Goal: Communication & Community: Answer question/provide support

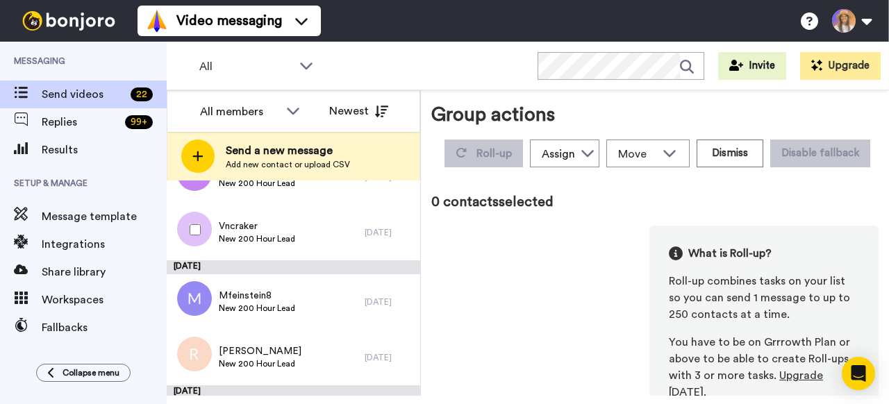
scroll to position [1131, 0]
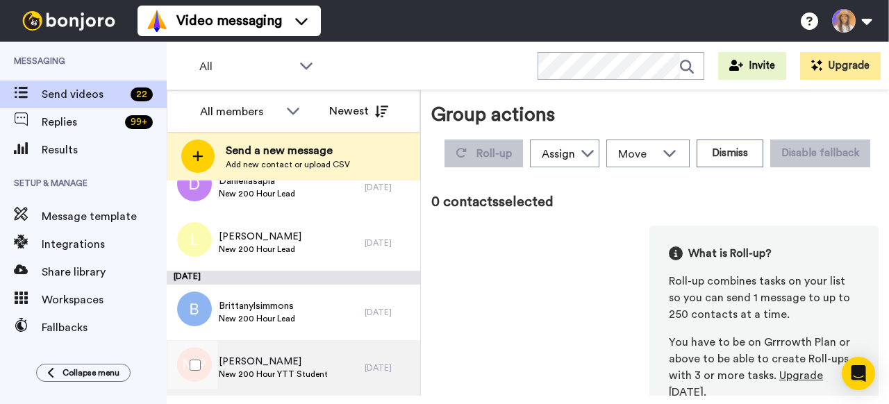
click at [328, 373] on div "Monika Perry New 200 Hour YTT Student" at bounding box center [266, 368] width 198 height 56
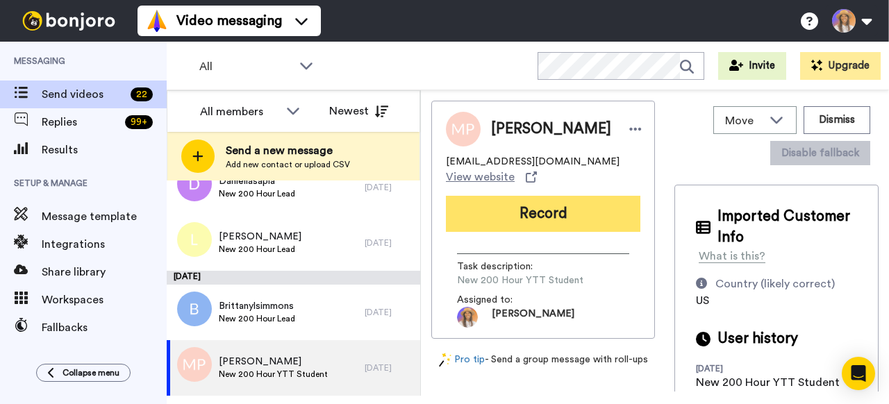
click at [541, 214] on button "Record" at bounding box center [543, 214] width 194 height 36
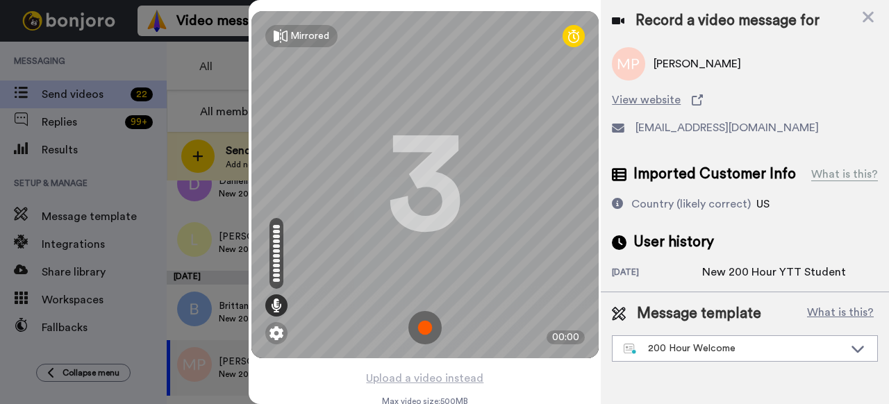
click at [426, 326] on img at bounding box center [424, 327] width 33 height 33
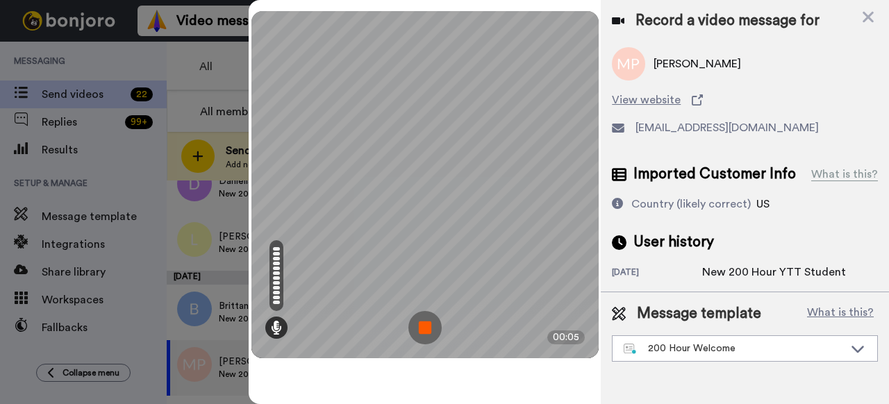
click at [420, 328] on img at bounding box center [424, 327] width 33 height 33
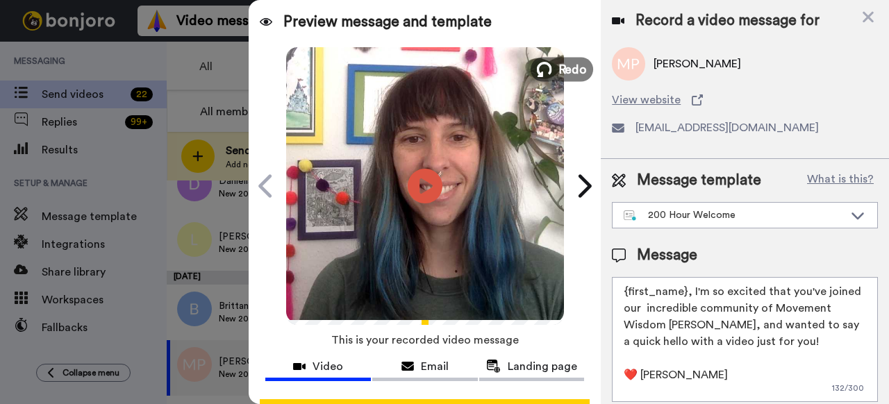
click at [541, 70] on icon at bounding box center [544, 69] width 15 height 15
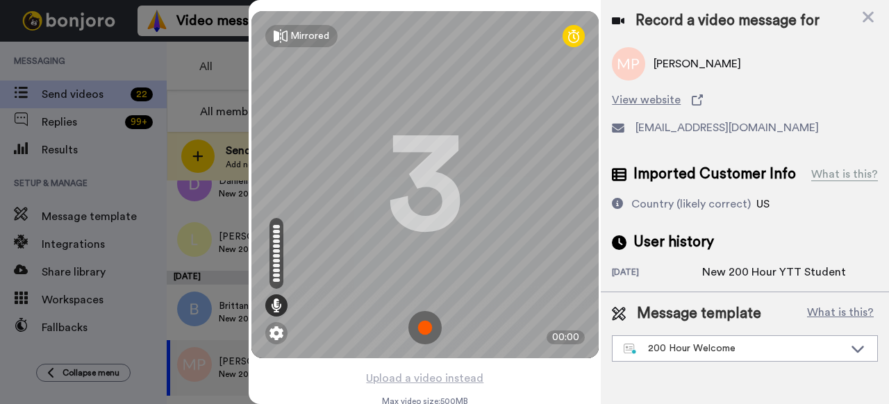
click at [422, 326] on img at bounding box center [424, 327] width 33 height 33
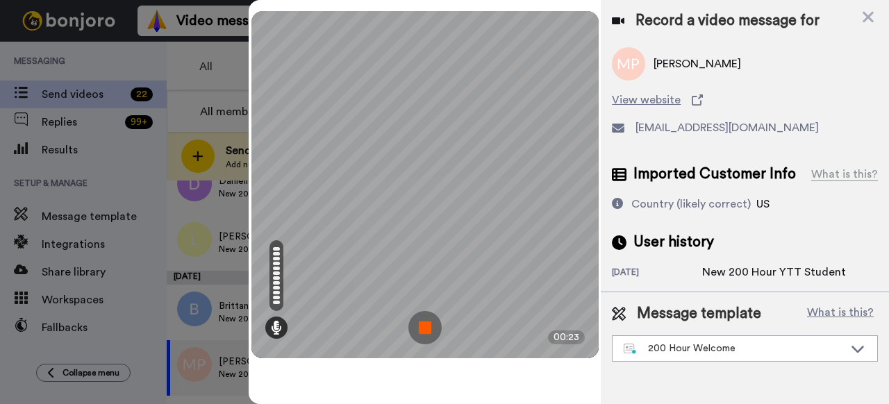
click at [423, 323] on img at bounding box center [424, 327] width 33 height 33
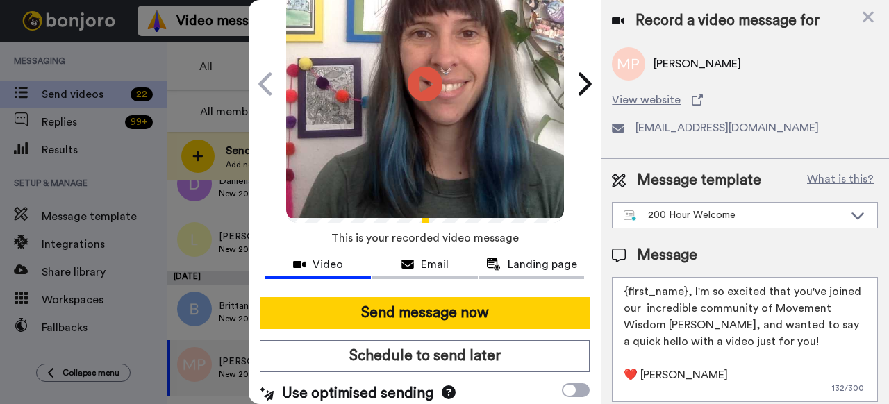
scroll to position [119, 0]
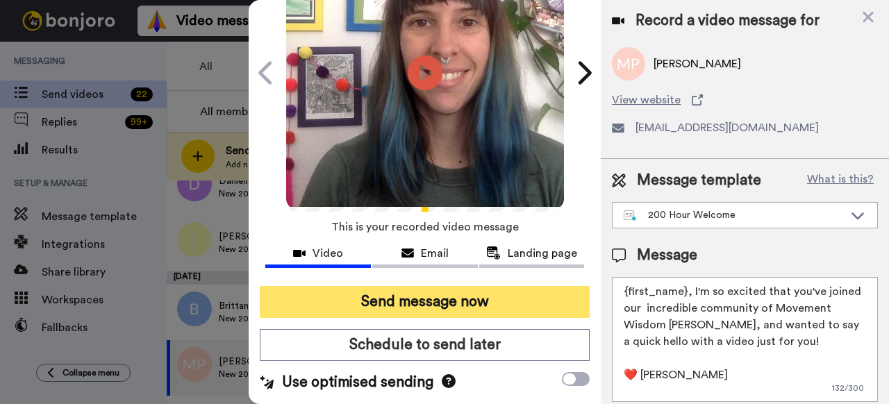
click at [414, 294] on button "Send message now" at bounding box center [425, 302] width 330 height 32
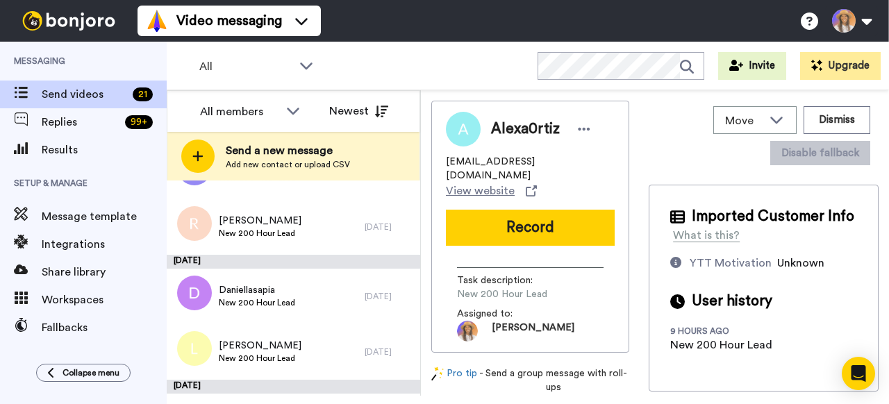
scroll to position [1076, 0]
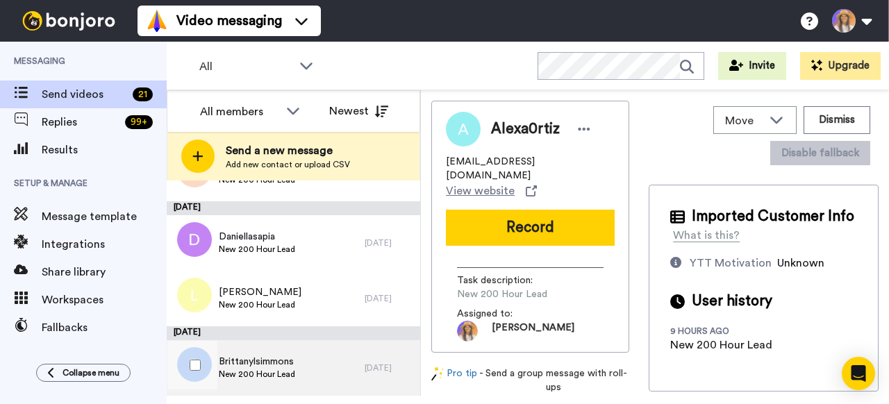
click at [331, 364] on div "Brittanylsimmons New 200 Hour Lead" at bounding box center [266, 368] width 198 height 56
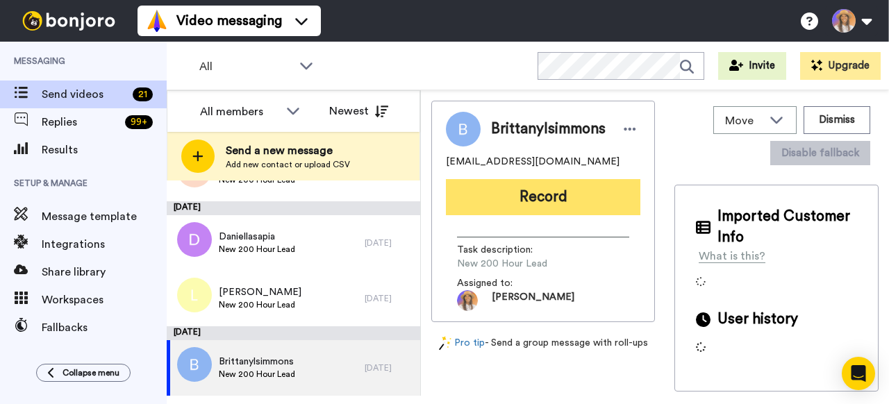
click at [544, 195] on button "Record" at bounding box center [543, 197] width 194 height 36
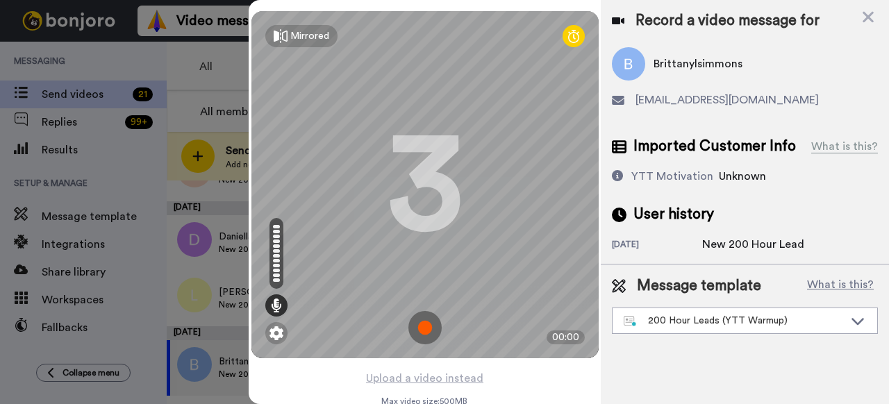
click at [429, 327] on img at bounding box center [424, 327] width 33 height 33
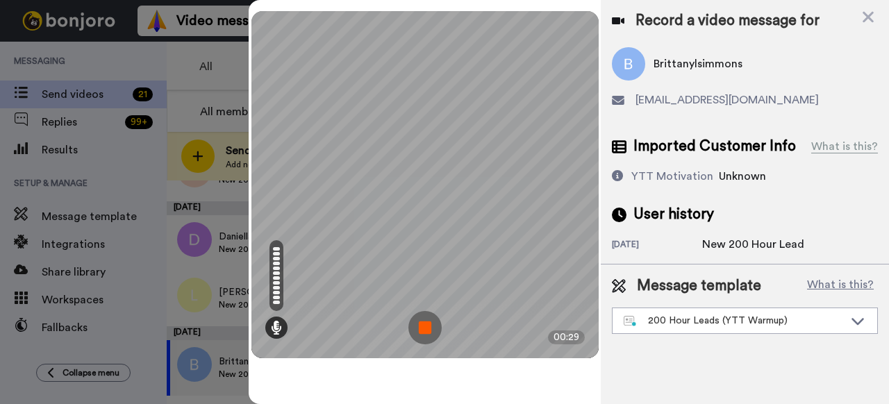
click at [426, 326] on img at bounding box center [424, 327] width 33 height 33
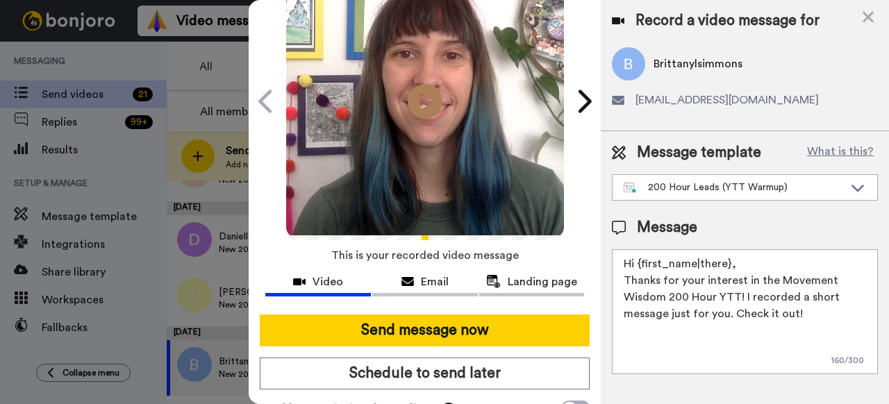
scroll to position [121, 0]
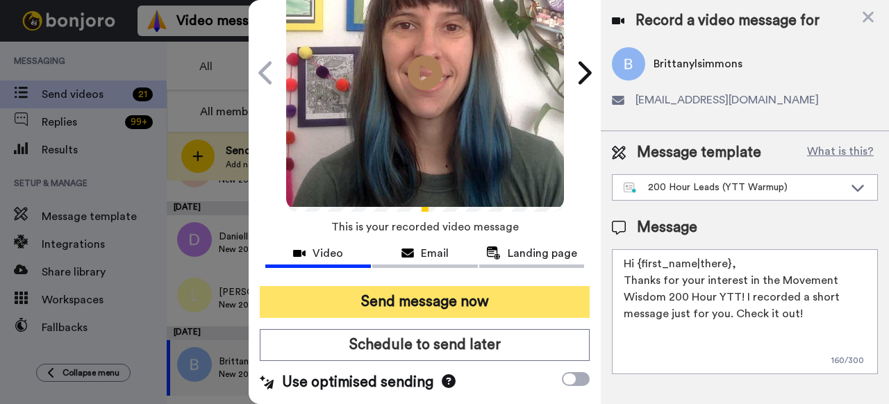
click at [443, 291] on button "Send message now" at bounding box center [425, 302] width 330 height 32
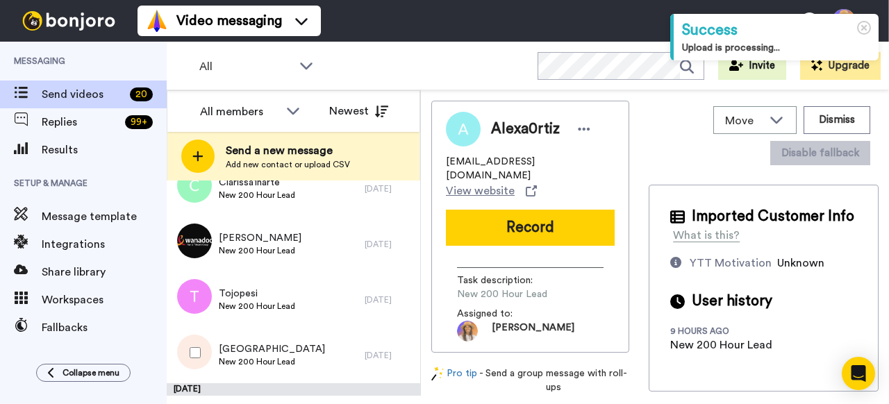
scroll to position [1007, 0]
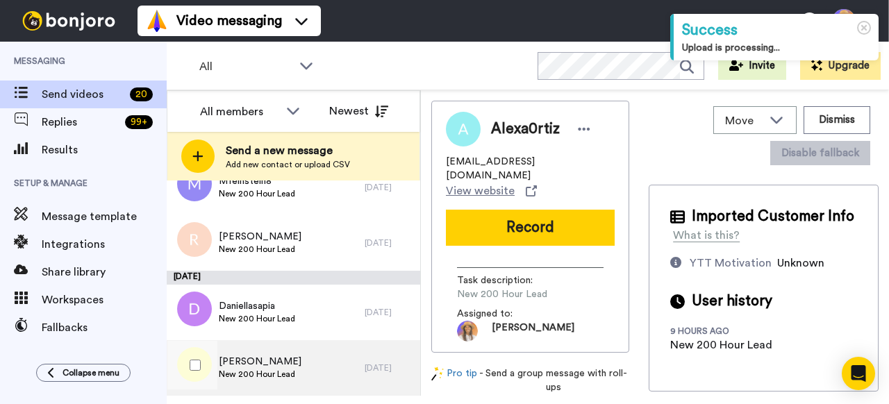
click at [317, 370] on div "Luanne New 200 Hour Lead" at bounding box center [266, 368] width 198 height 56
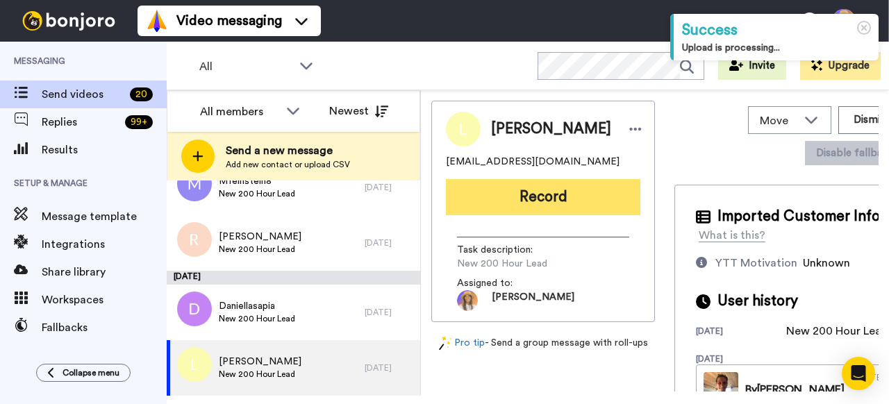
click at [549, 198] on button "Record" at bounding box center [543, 197] width 194 height 36
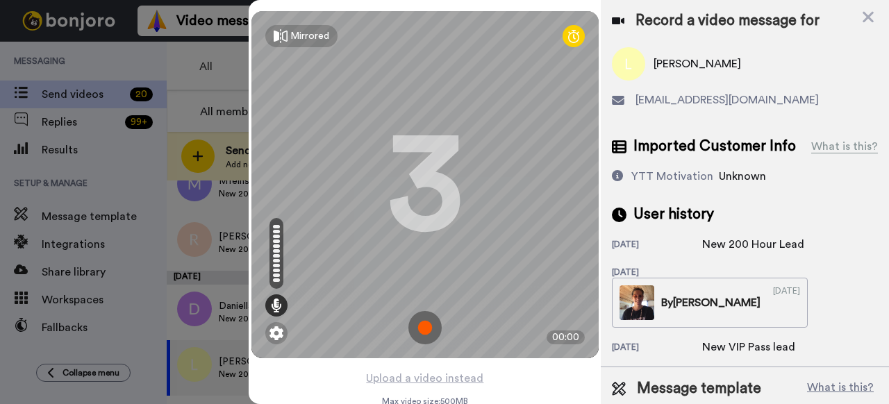
click at [423, 326] on img at bounding box center [424, 327] width 33 height 33
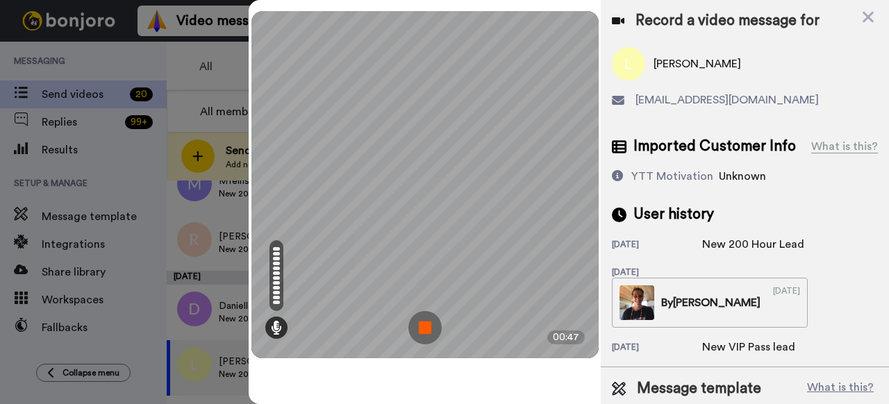
click at [423, 319] on img at bounding box center [424, 327] width 33 height 33
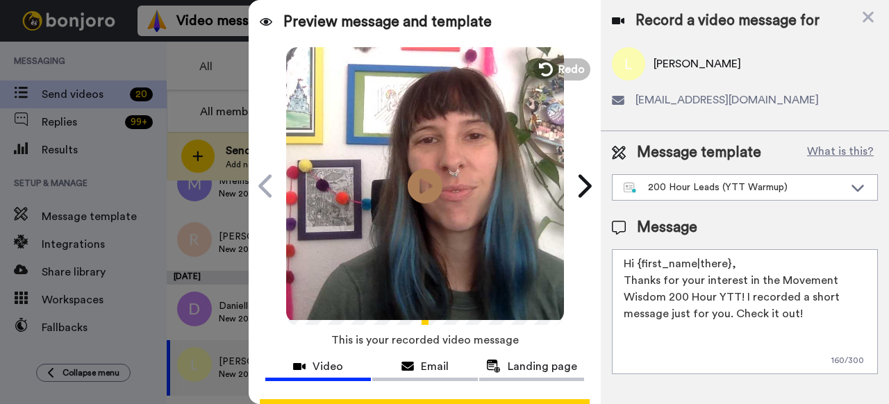
scroll to position [121, 0]
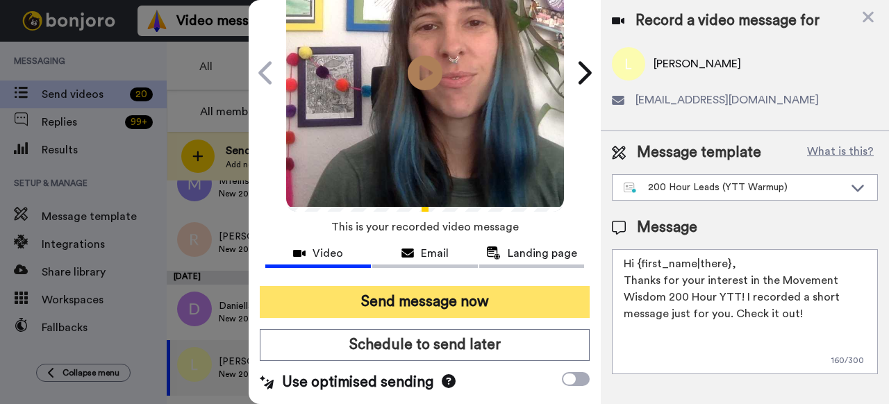
click at [436, 298] on button "Send message now" at bounding box center [425, 302] width 330 height 32
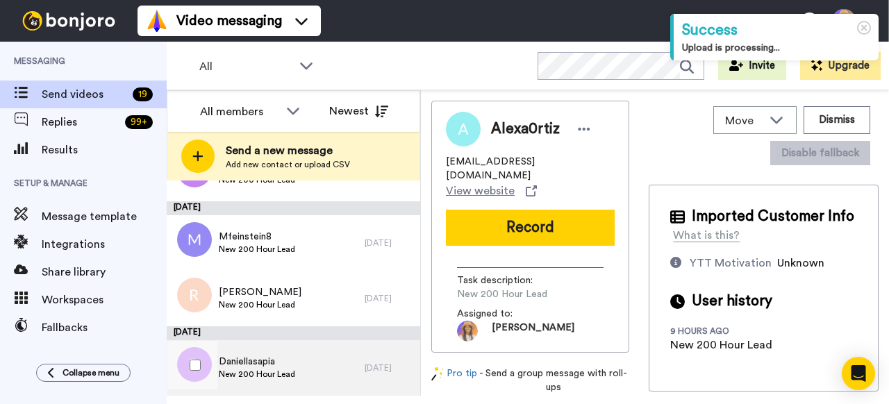
click at [330, 366] on div "Daniellasapia New 200 Hour Lead" at bounding box center [266, 368] width 198 height 56
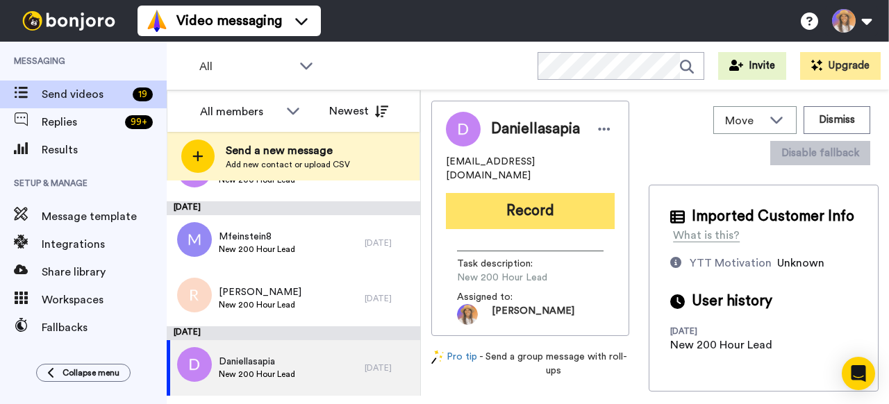
click at [557, 196] on button "Record" at bounding box center [530, 211] width 169 height 36
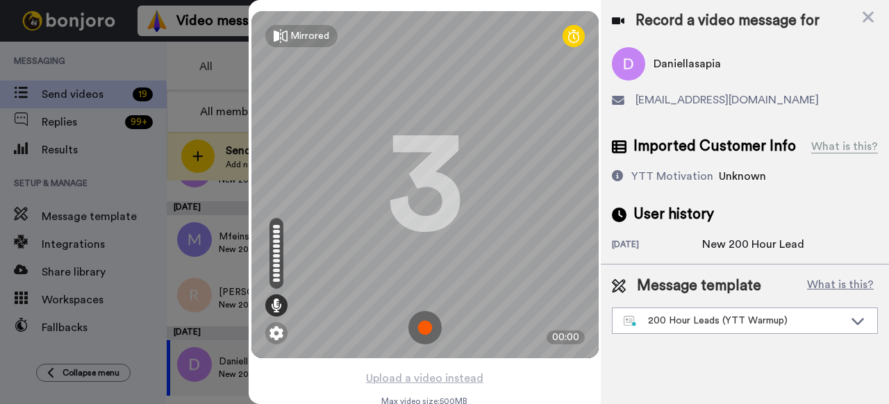
click at [420, 335] on img at bounding box center [424, 327] width 33 height 33
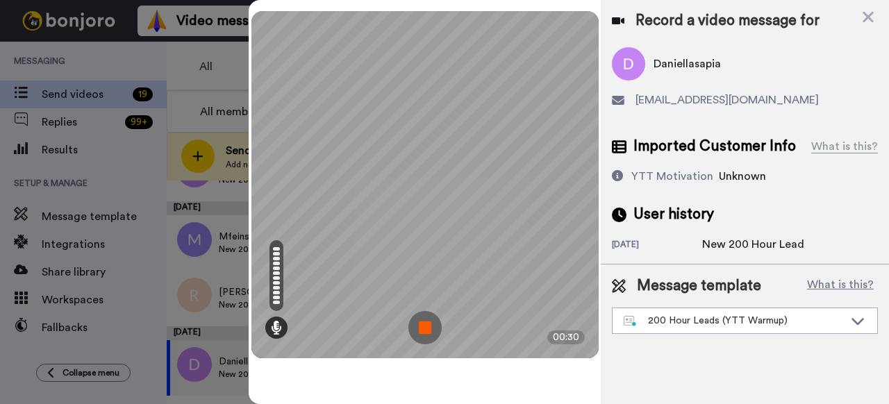
click at [428, 327] on img at bounding box center [424, 327] width 33 height 33
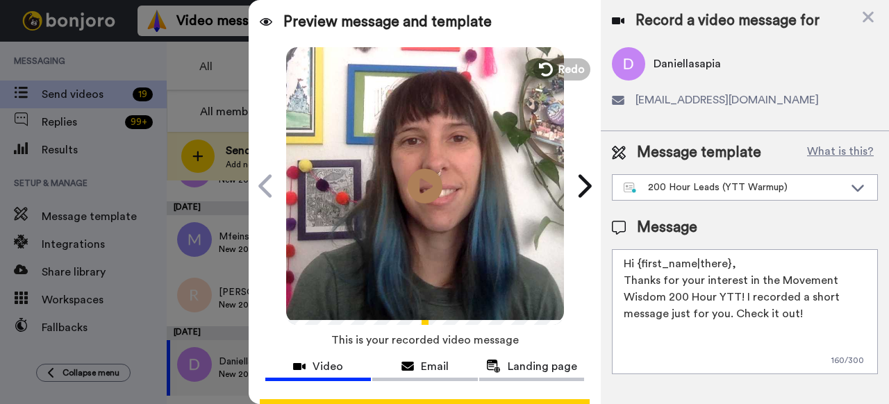
scroll to position [121, 0]
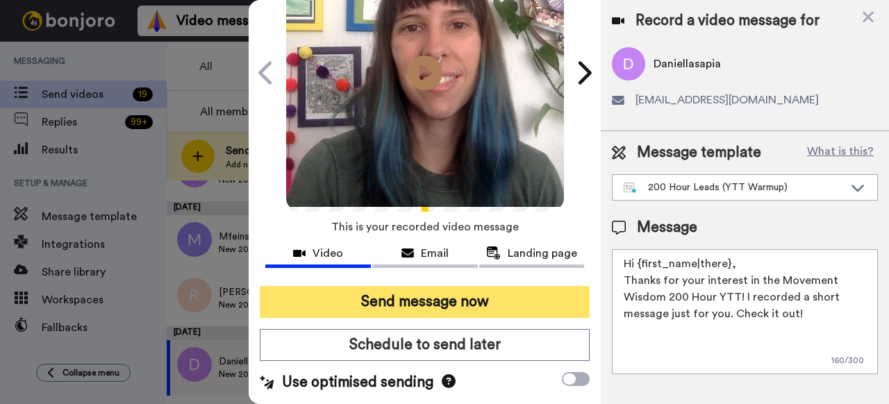
click at [433, 298] on button "Send message now" at bounding box center [425, 302] width 330 height 32
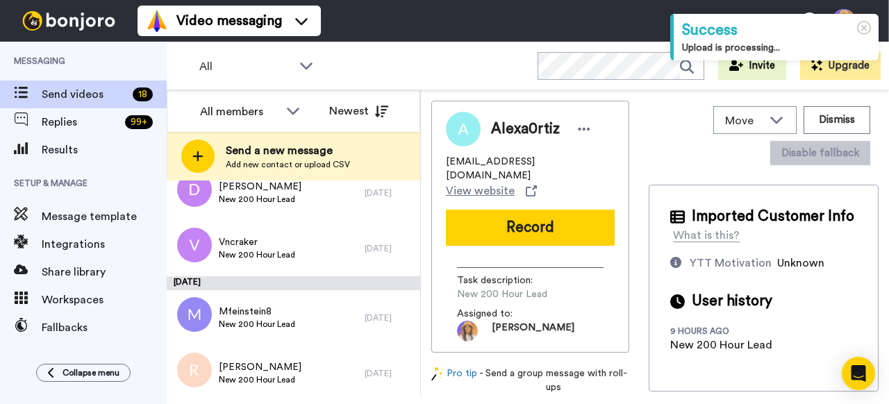
scroll to position [882, 0]
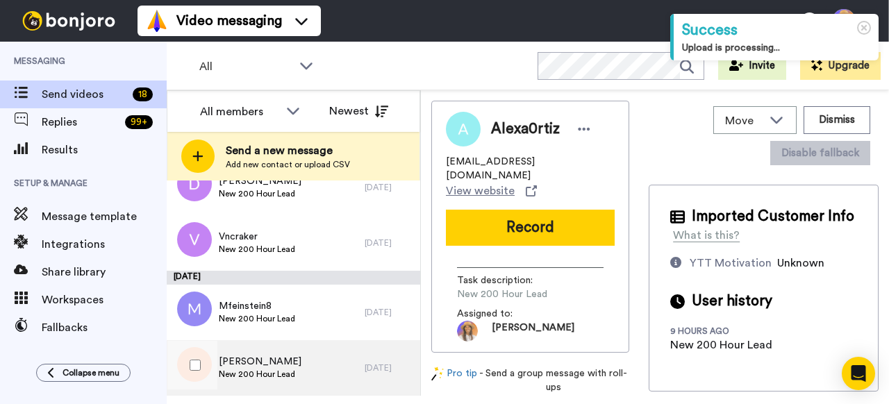
click at [270, 367] on span "Rosalyn Carey" at bounding box center [260, 362] width 83 height 14
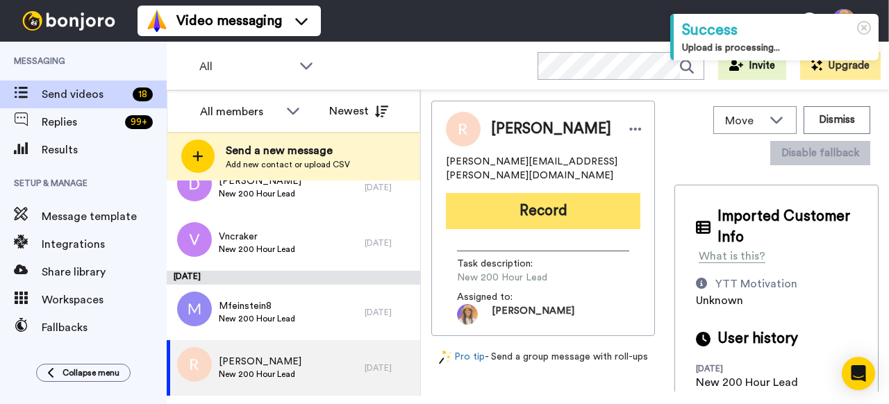
click at [539, 208] on button "Record" at bounding box center [543, 211] width 194 height 36
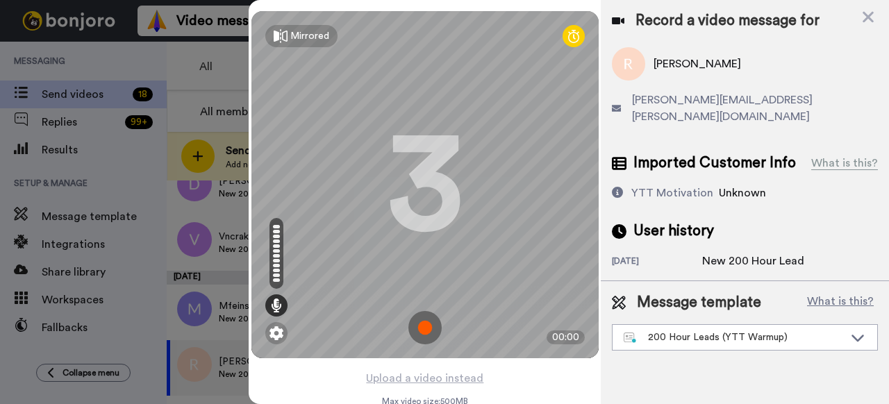
click at [428, 333] on img at bounding box center [424, 327] width 33 height 33
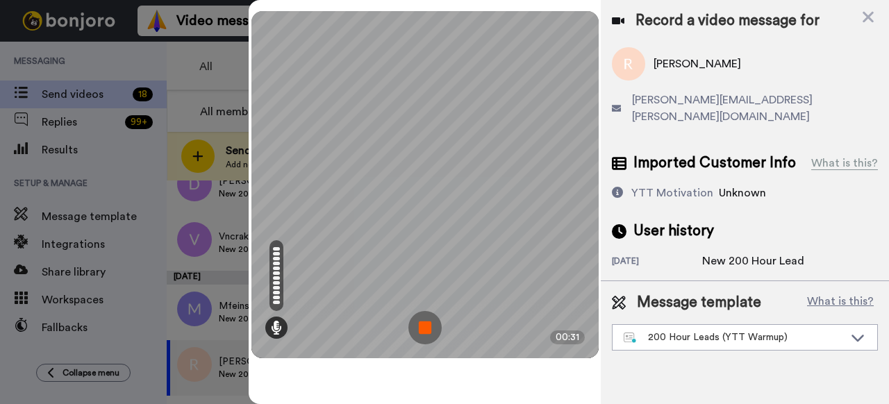
click at [434, 326] on img at bounding box center [424, 327] width 33 height 33
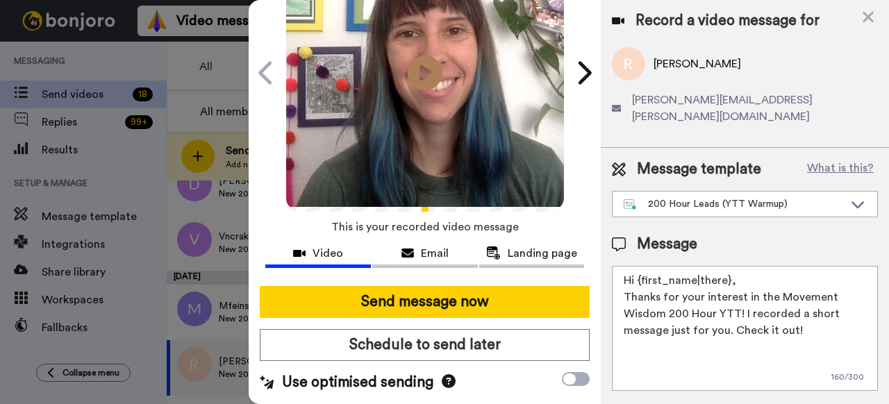
scroll to position [121, 0]
click at [403, 314] on div "Send message now Schedule to send later Use optimised sending" at bounding box center [425, 339] width 352 height 129
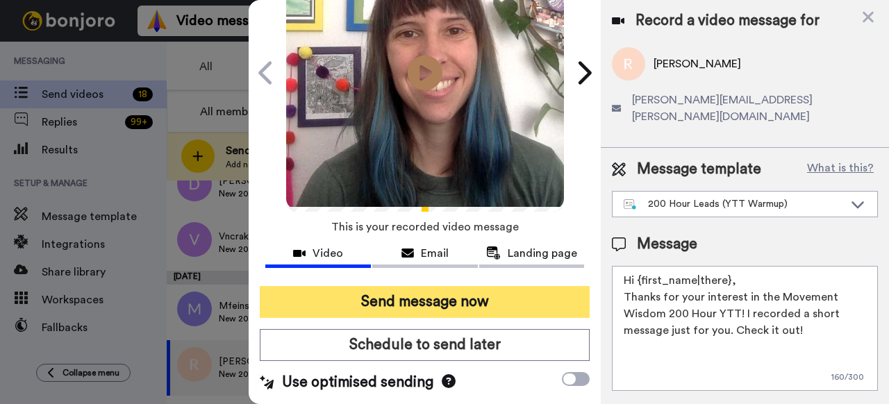
click at [407, 300] on button "Send message now" at bounding box center [425, 302] width 330 height 32
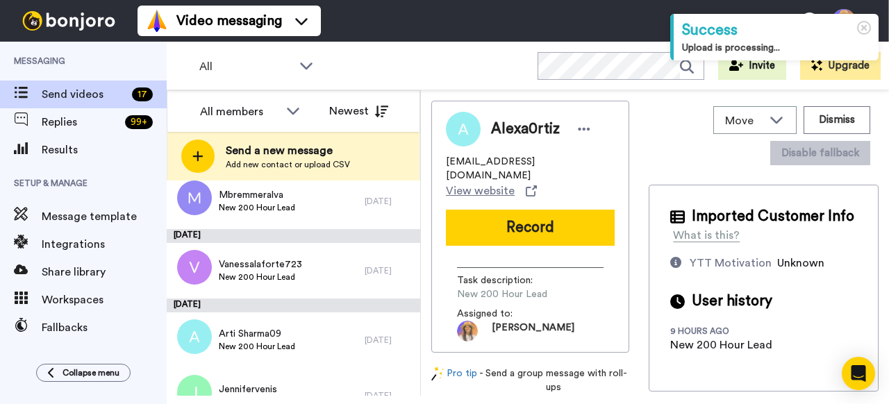
scroll to position [826, 0]
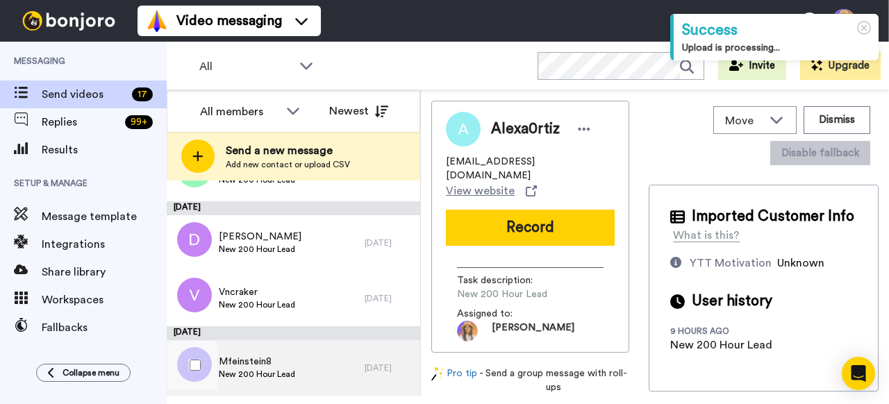
click at [302, 361] on div "Mfeinstein8 New 200 Hour Lead" at bounding box center [266, 368] width 198 height 56
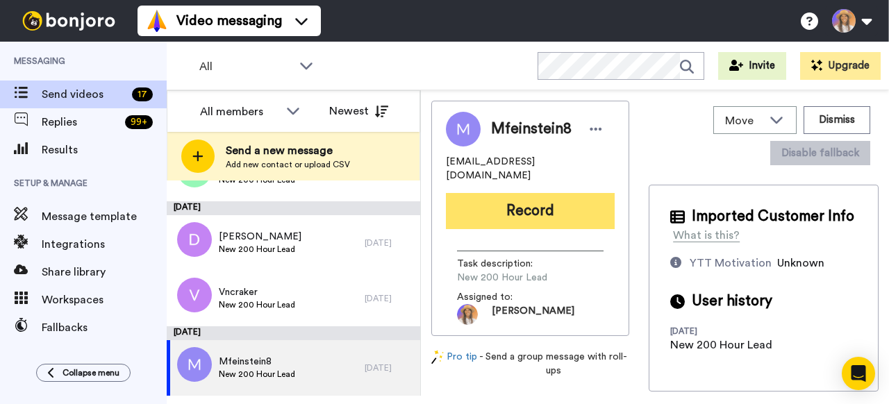
click at [509, 193] on button "Record" at bounding box center [530, 211] width 169 height 36
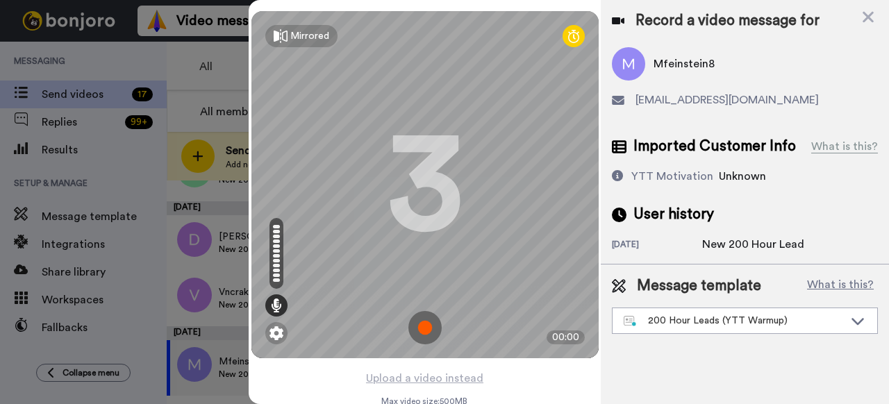
click at [424, 324] on img at bounding box center [424, 327] width 33 height 33
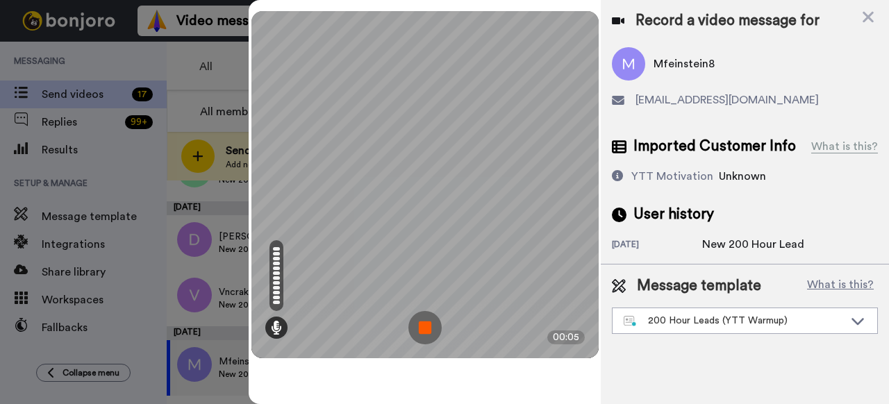
click at [423, 323] on img at bounding box center [424, 327] width 33 height 33
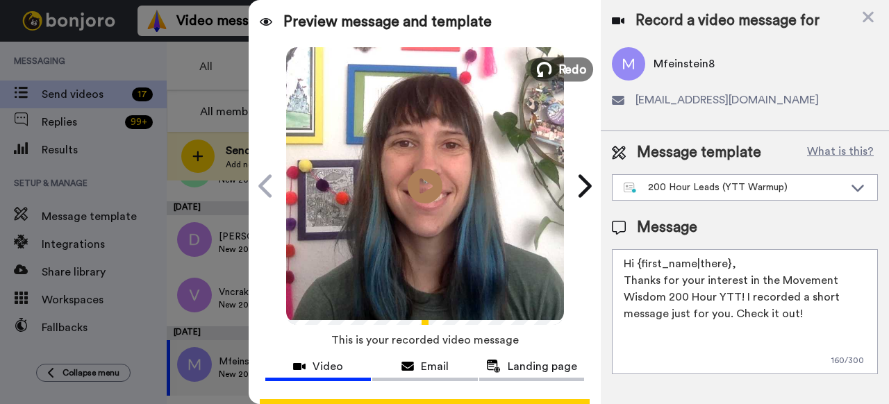
click at [552, 67] on icon at bounding box center [544, 69] width 15 height 15
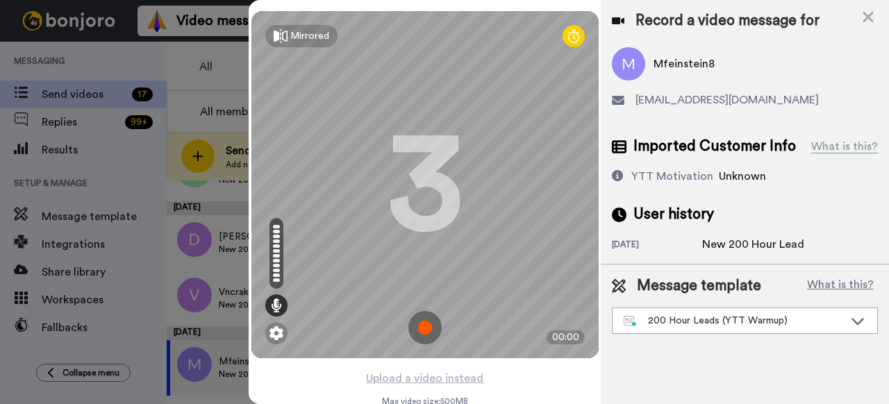
click at [422, 339] on img at bounding box center [424, 327] width 33 height 33
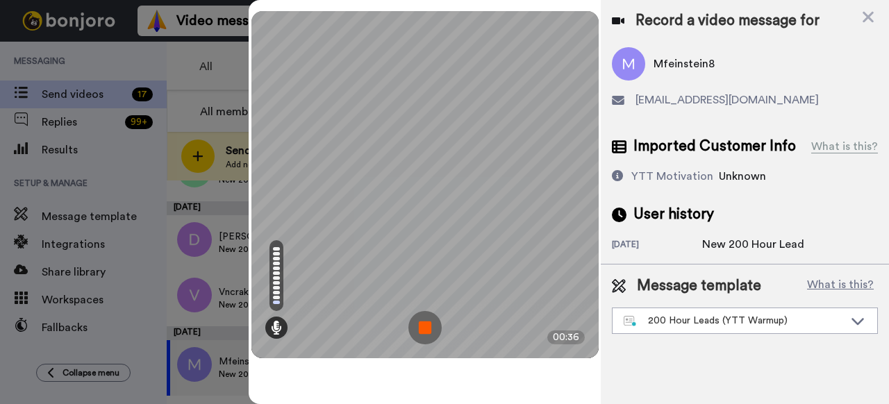
click at [428, 334] on img at bounding box center [424, 327] width 33 height 33
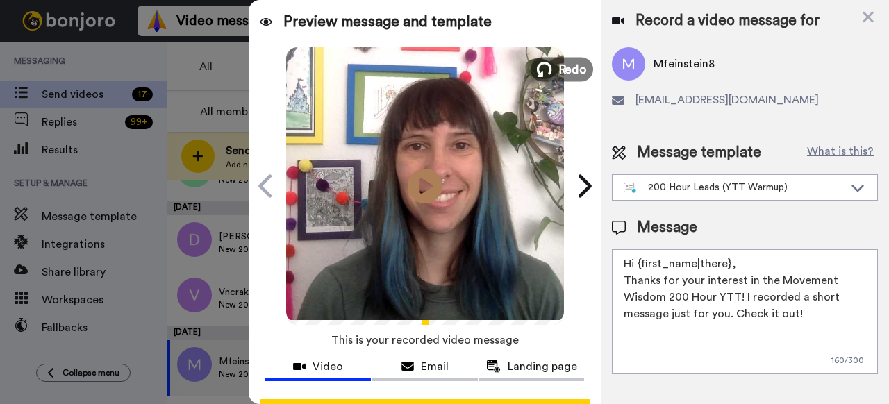
click at [551, 65] on icon at bounding box center [544, 69] width 15 height 15
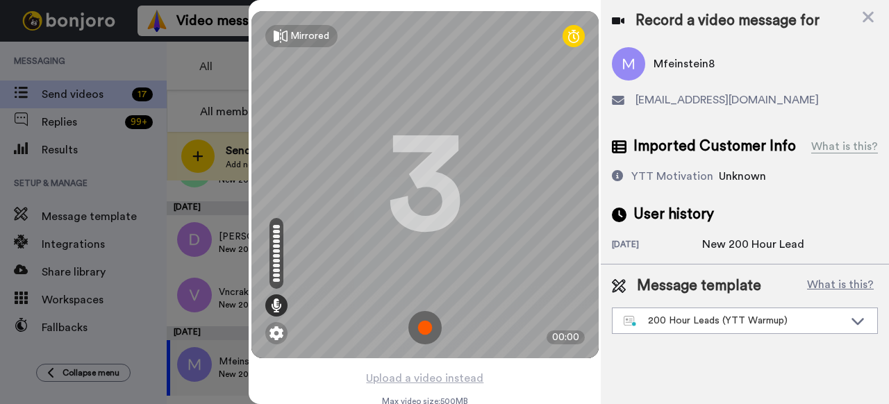
click at [431, 327] on img at bounding box center [424, 327] width 33 height 33
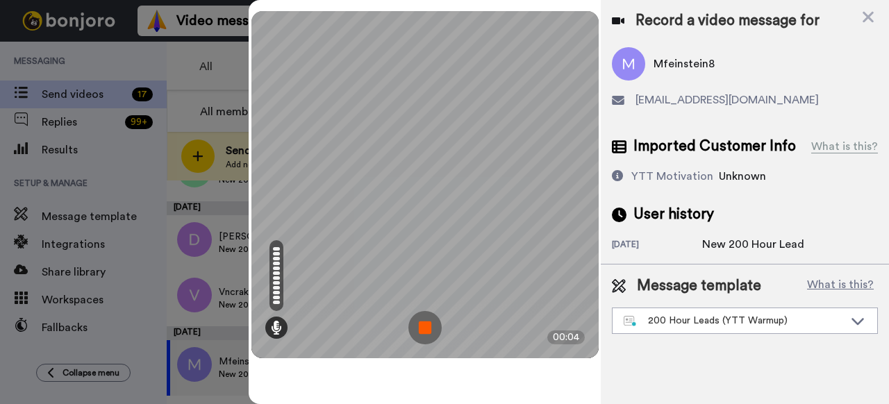
click at [428, 332] on img at bounding box center [424, 327] width 33 height 33
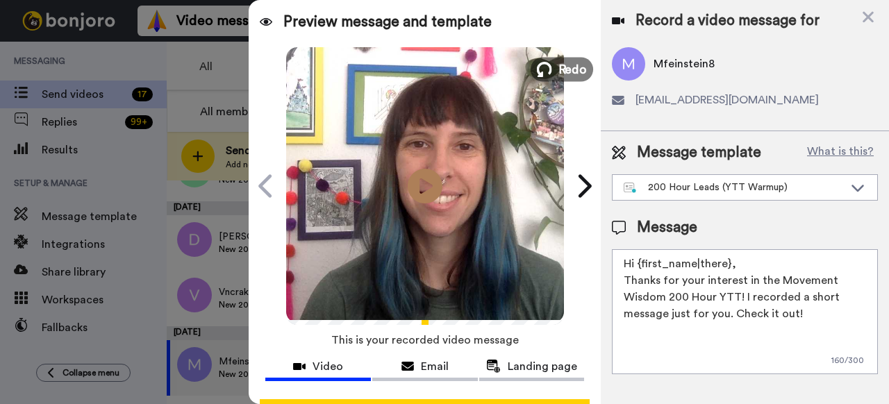
click at [552, 67] on icon at bounding box center [544, 69] width 15 height 15
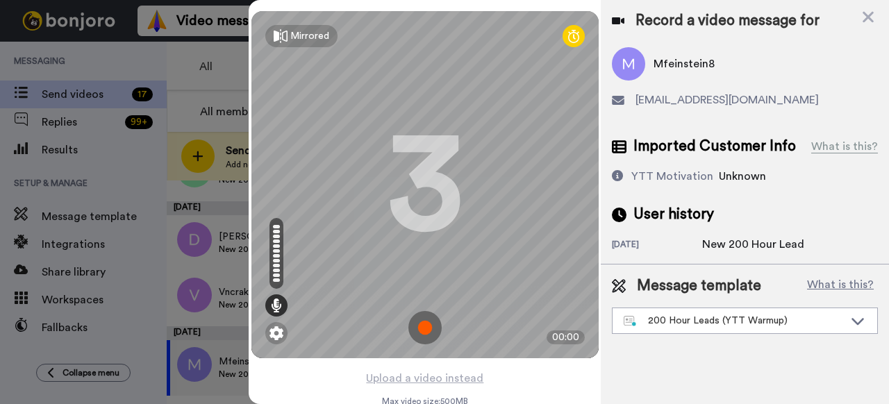
click at [423, 332] on img at bounding box center [424, 327] width 33 height 33
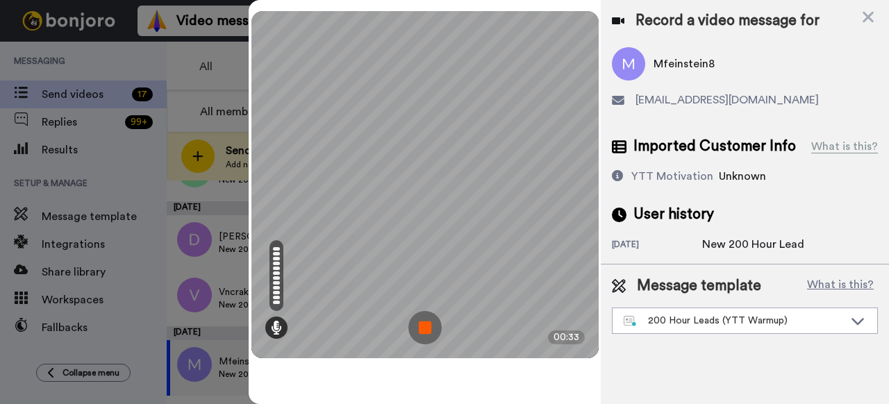
click at [435, 325] on img at bounding box center [424, 327] width 33 height 33
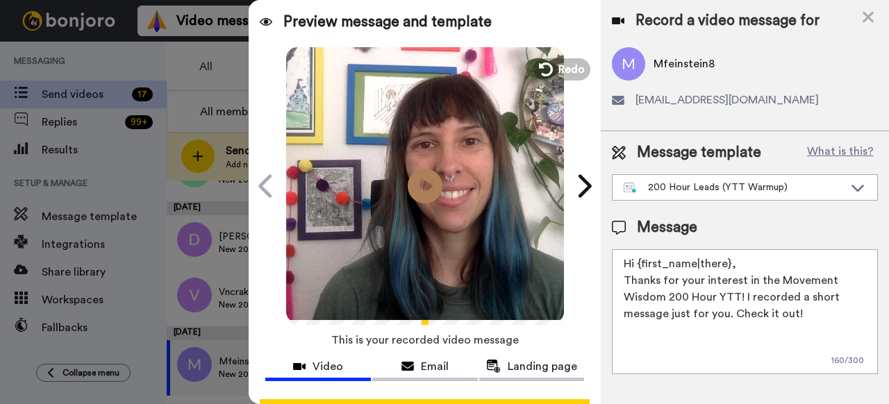
scroll to position [121, 0]
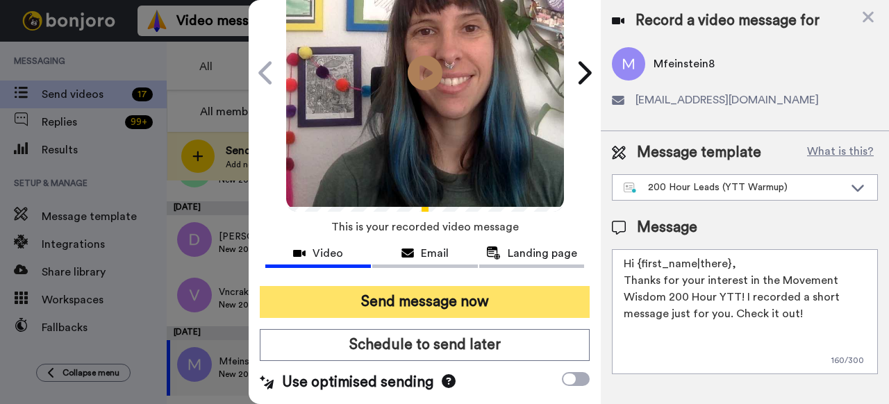
click at [427, 300] on button "Send message now" at bounding box center [425, 302] width 330 height 32
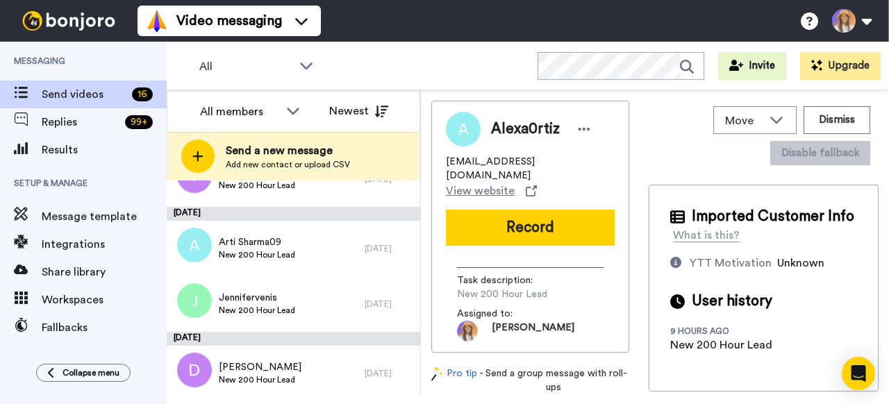
scroll to position [757, 0]
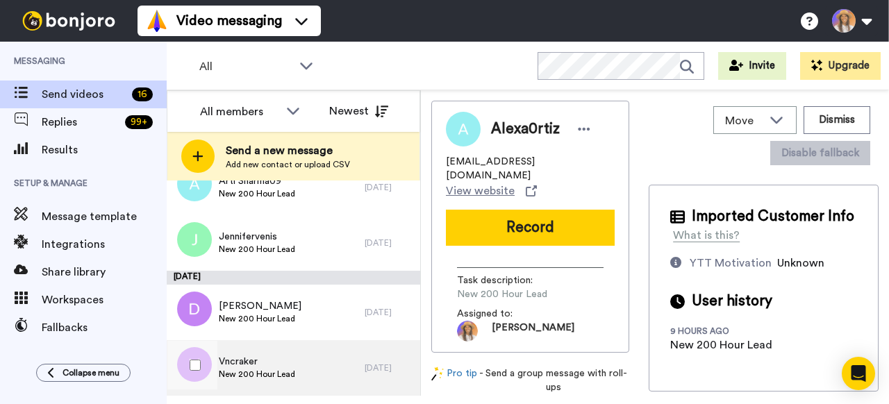
click at [246, 364] on span "Vncraker" at bounding box center [257, 362] width 76 height 14
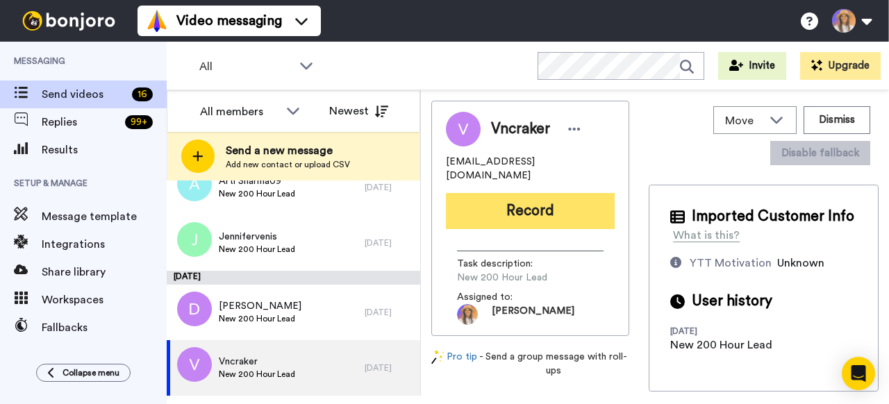
click at [541, 196] on button "Record" at bounding box center [530, 211] width 169 height 36
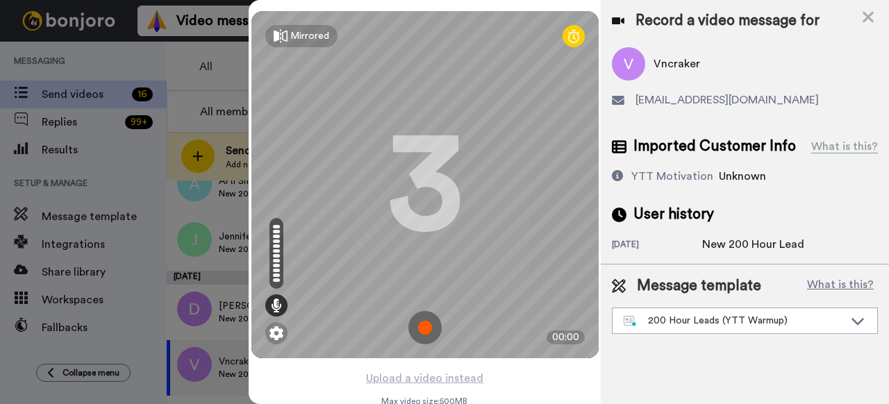
click at [426, 324] on img at bounding box center [424, 327] width 33 height 33
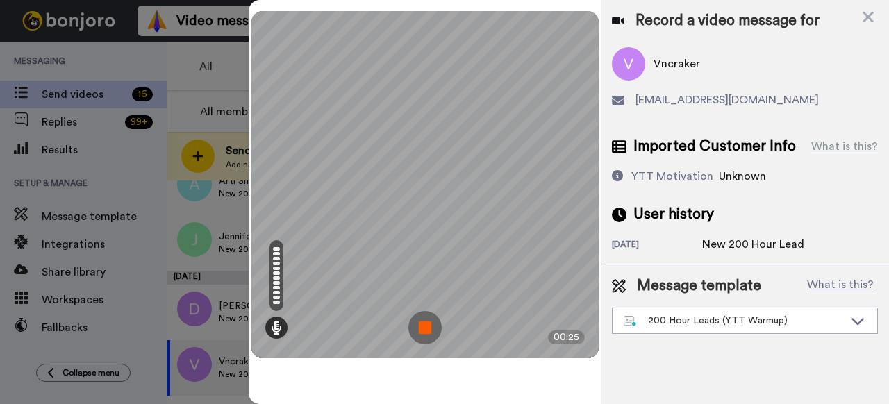
click at [432, 335] on img at bounding box center [424, 327] width 33 height 33
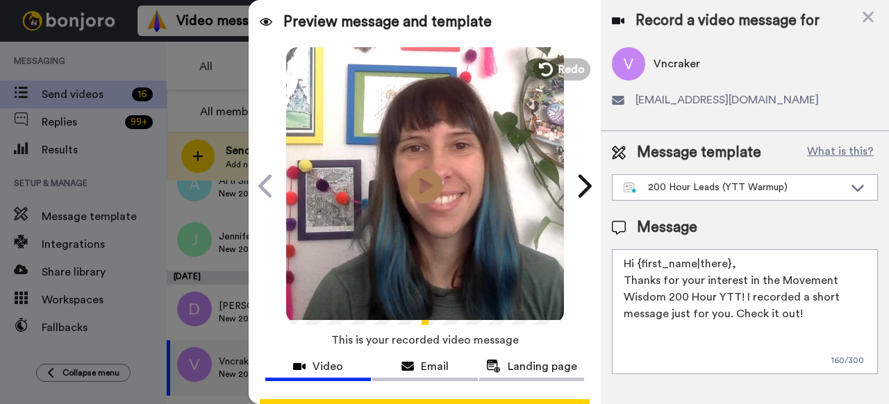
scroll to position [121, 0]
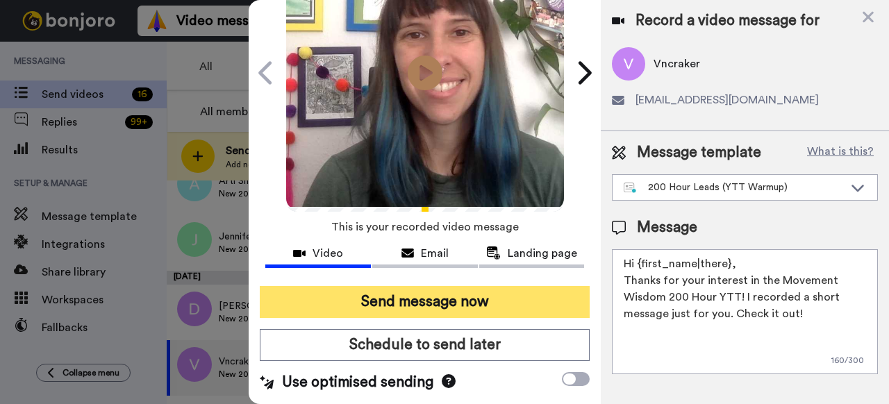
click at [421, 292] on button "Send message now" at bounding box center [425, 302] width 330 height 32
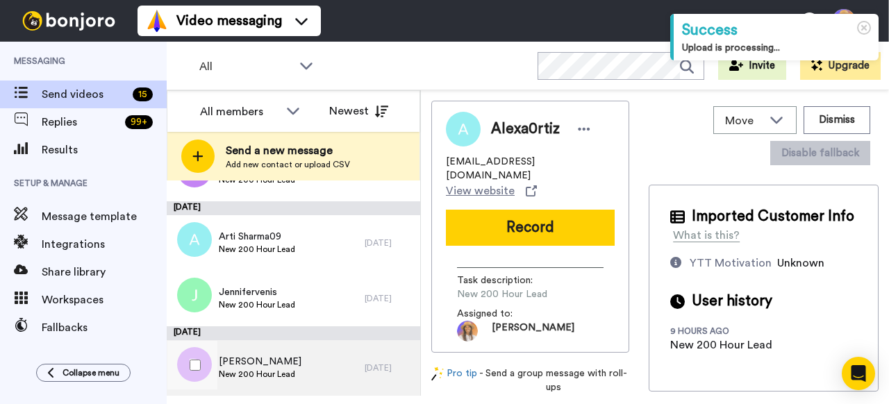
click at [324, 372] on div "[PERSON_NAME] New 200 Hour Lead" at bounding box center [266, 368] width 198 height 56
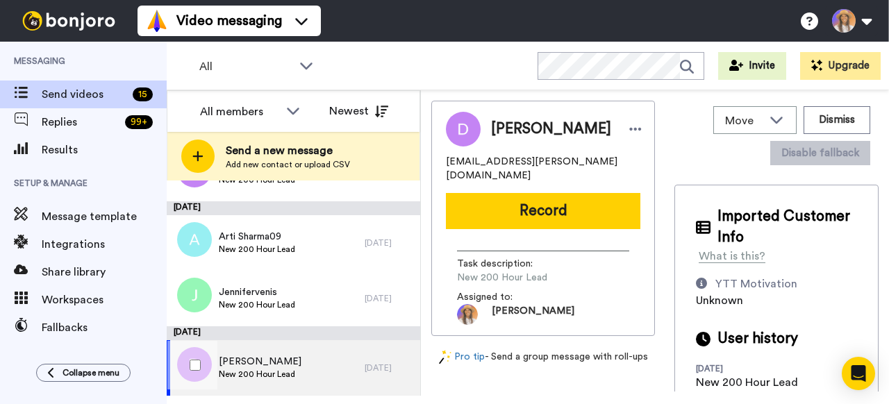
click at [304, 369] on div "[PERSON_NAME] New 200 Hour Lead" at bounding box center [266, 368] width 198 height 56
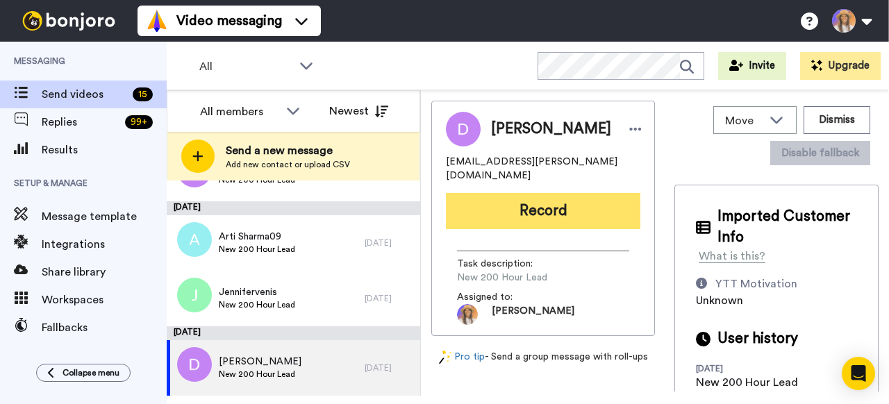
click at [544, 201] on button "Record" at bounding box center [543, 211] width 194 height 36
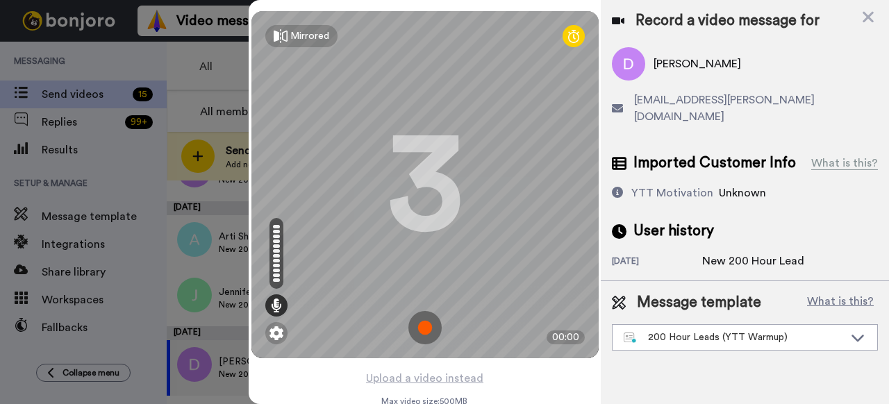
click at [426, 323] on img at bounding box center [424, 327] width 33 height 33
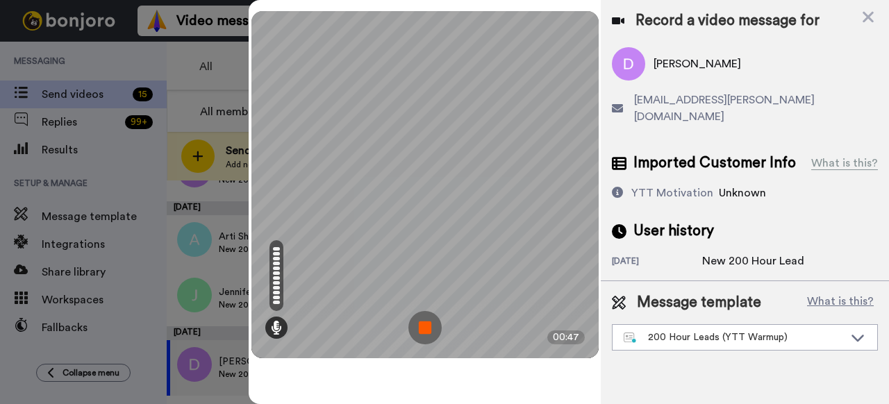
click at [423, 330] on img at bounding box center [424, 327] width 33 height 33
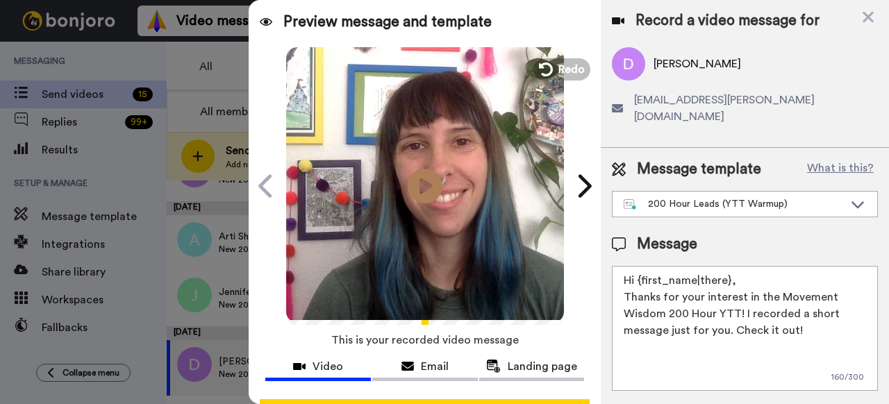
scroll to position [121, 0]
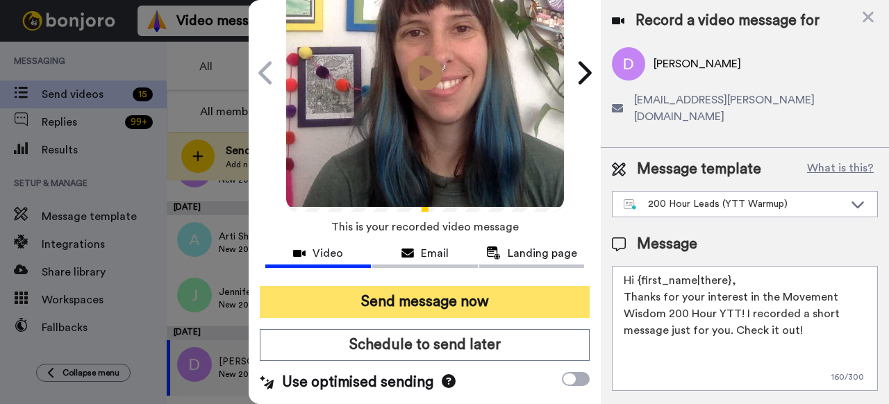
click at [435, 294] on button "Send message now" at bounding box center [425, 302] width 330 height 32
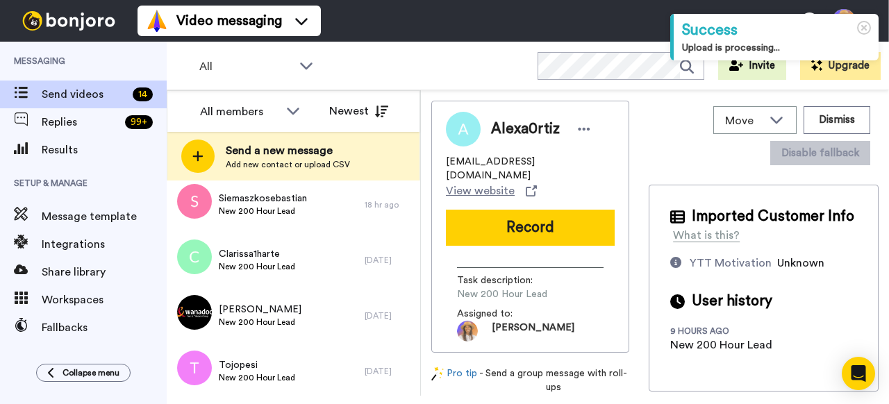
scroll to position [632, 0]
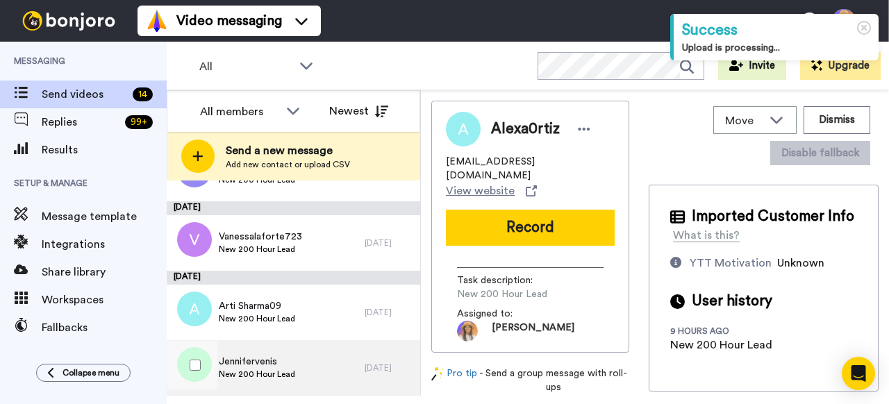
click at [317, 371] on div "Jennifervenis New 200 Hour Lead" at bounding box center [266, 368] width 198 height 56
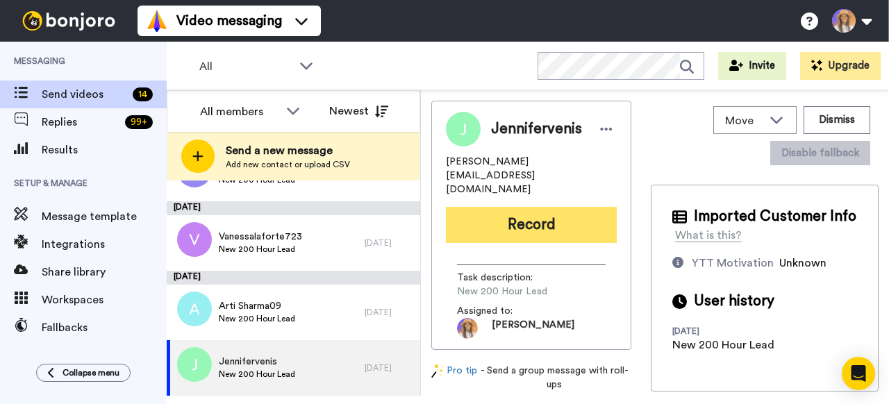
click at [521, 207] on button "Record" at bounding box center [531, 225] width 171 height 36
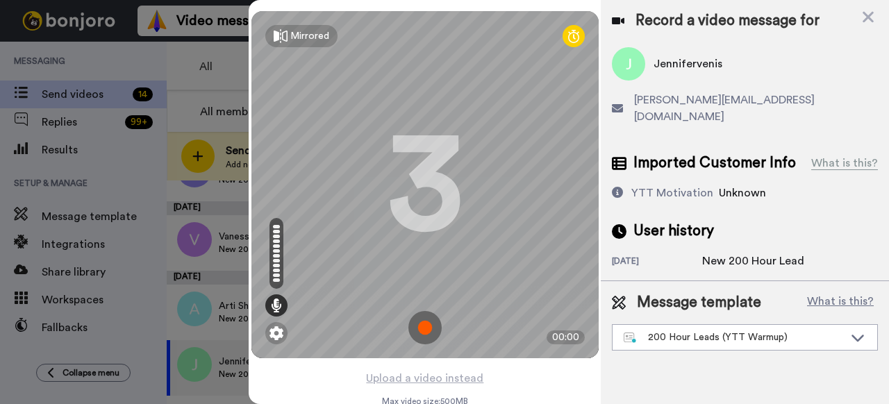
click at [428, 335] on img at bounding box center [424, 327] width 33 height 33
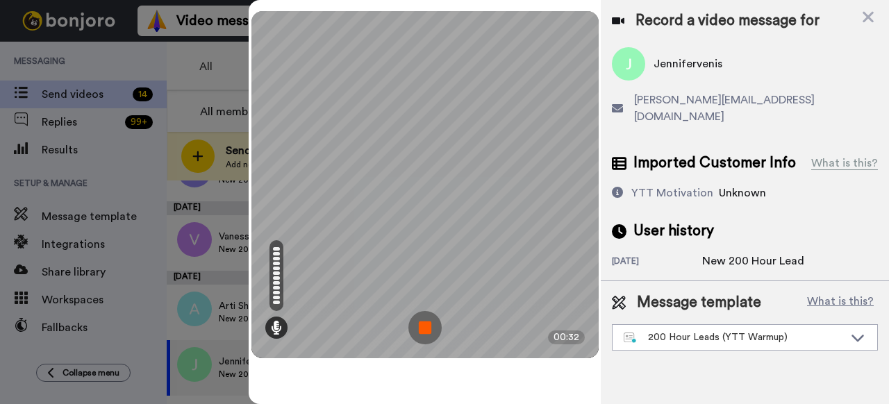
click at [428, 335] on img at bounding box center [424, 327] width 33 height 33
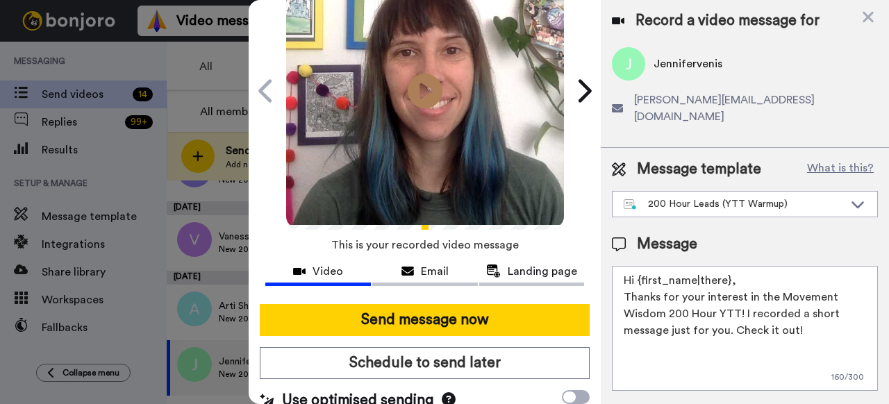
scroll to position [121, 0]
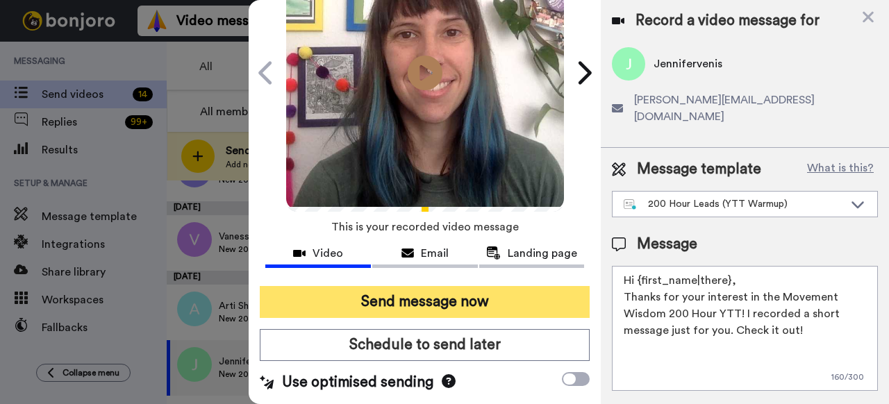
click at [455, 286] on button "Send message now" at bounding box center [425, 302] width 330 height 32
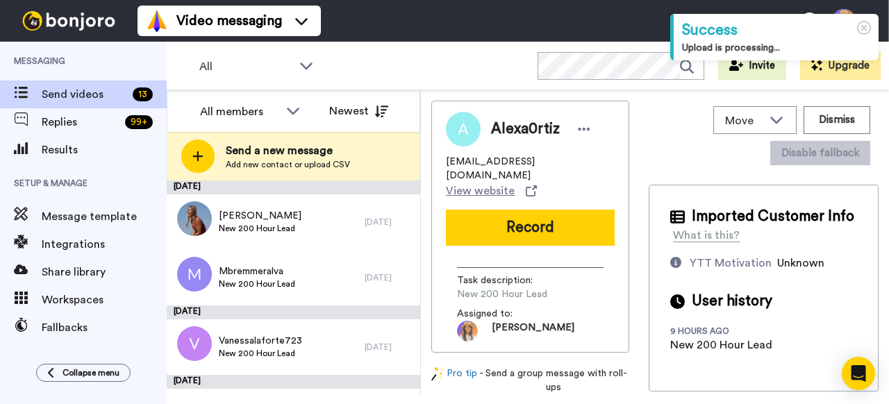
scroll to position [576, 0]
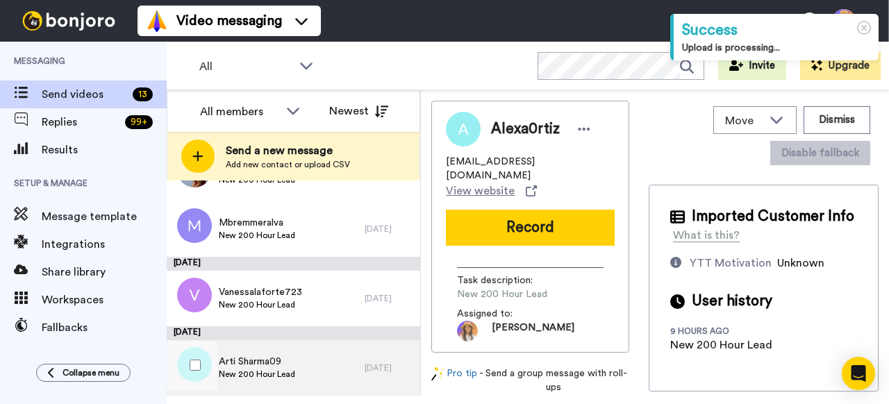
click at [311, 361] on div "Arti Sharma09 New 200 Hour Lead" at bounding box center [266, 368] width 198 height 56
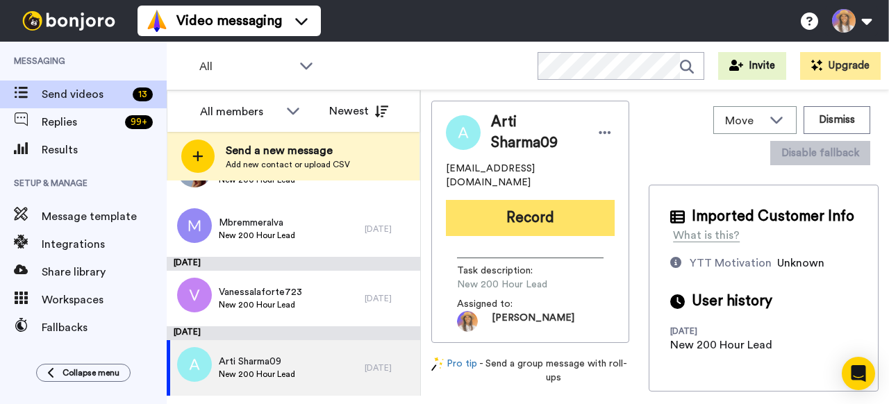
click at [512, 211] on button "Record" at bounding box center [530, 218] width 169 height 36
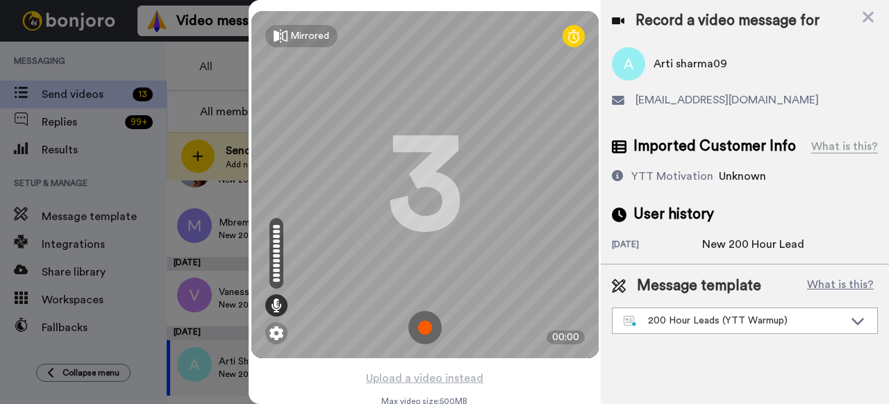
click at [426, 331] on img at bounding box center [424, 327] width 33 height 33
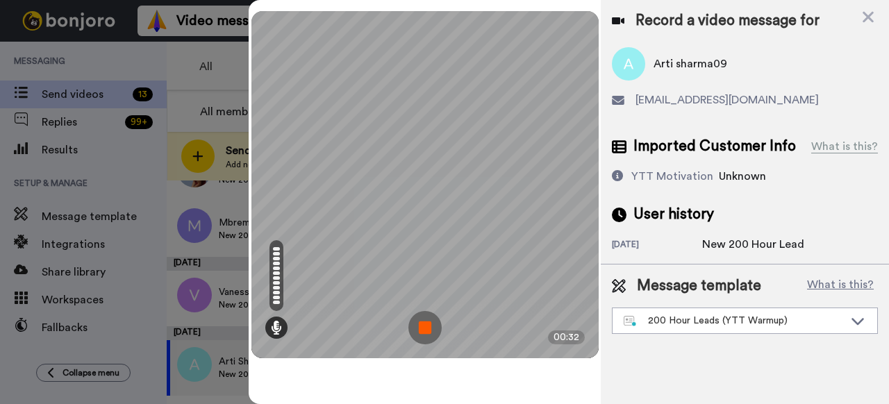
click at [426, 317] on img at bounding box center [424, 327] width 33 height 33
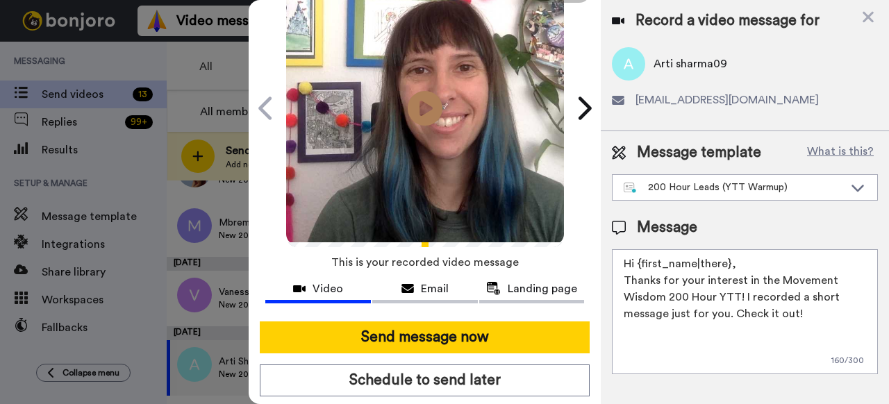
scroll to position [121, 0]
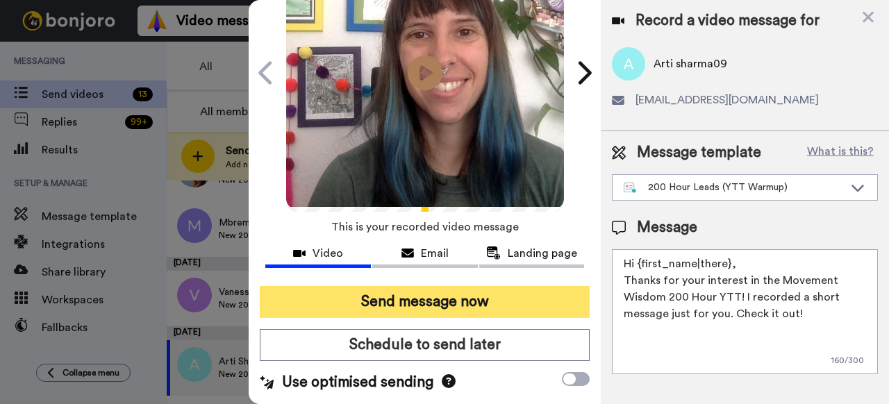
click at [406, 286] on button "Send message now" at bounding box center [425, 302] width 330 height 32
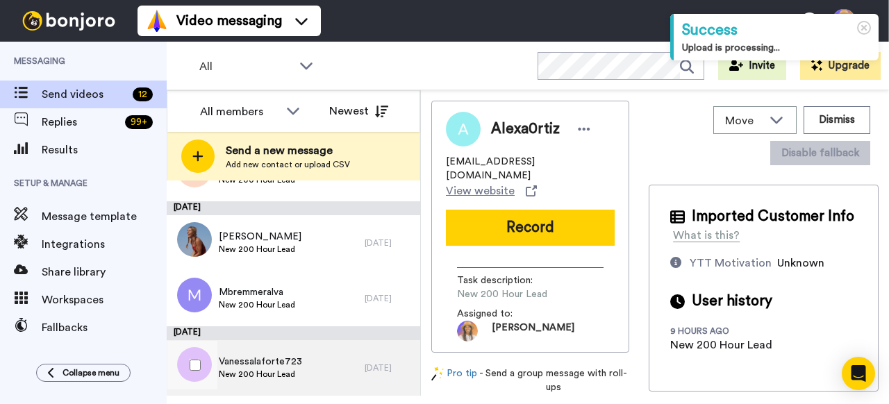
click at [329, 366] on div "Vanessalaforte723 New 200 Hour Lead" at bounding box center [266, 368] width 198 height 56
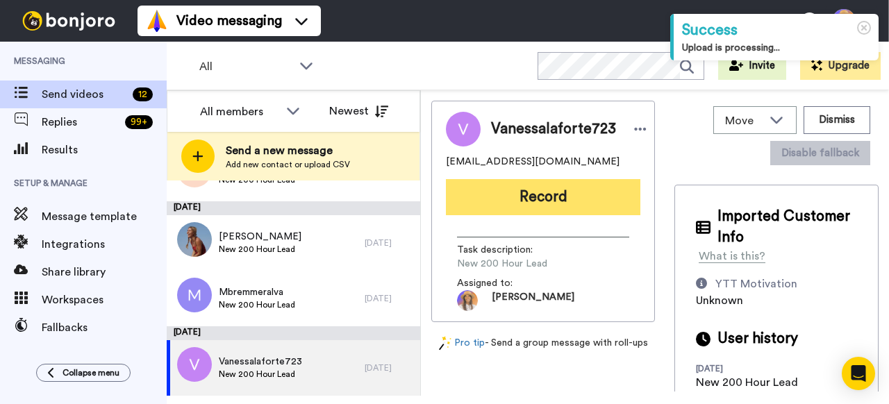
click at [539, 199] on button "Record" at bounding box center [543, 197] width 194 height 36
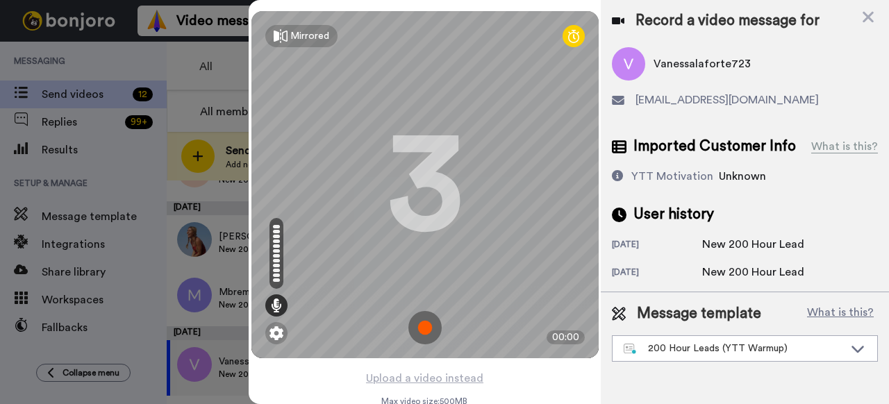
click at [425, 323] on img at bounding box center [424, 327] width 33 height 33
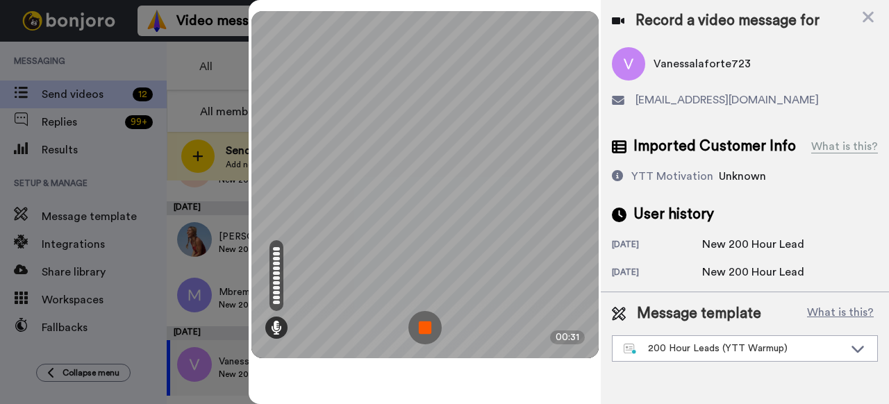
click at [422, 329] on img at bounding box center [424, 327] width 33 height 33
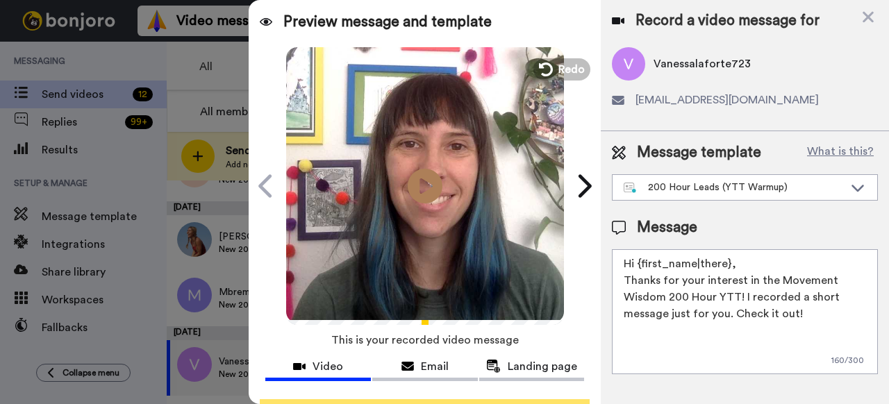
scroll to position [121, 0]
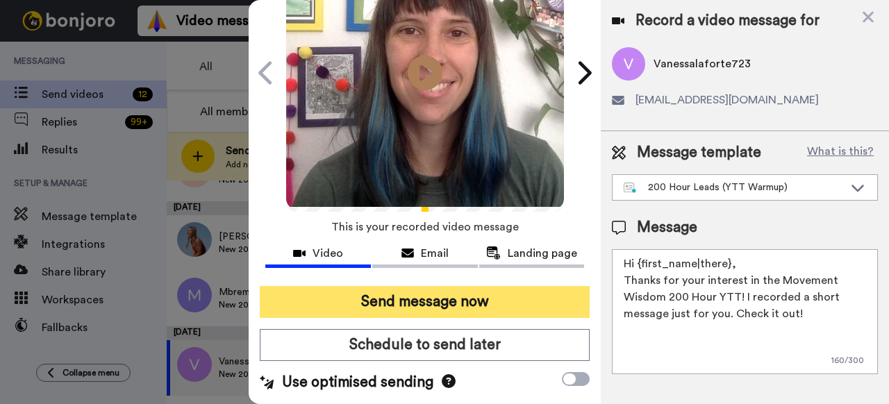
click at [410, 288] on button "Send message now" at bounding box center [425, 302] width 330 height 32
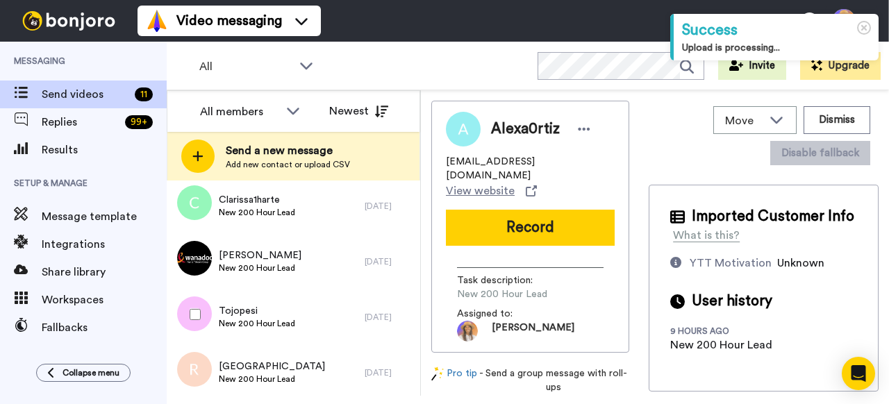
scroll to position [437, 0]
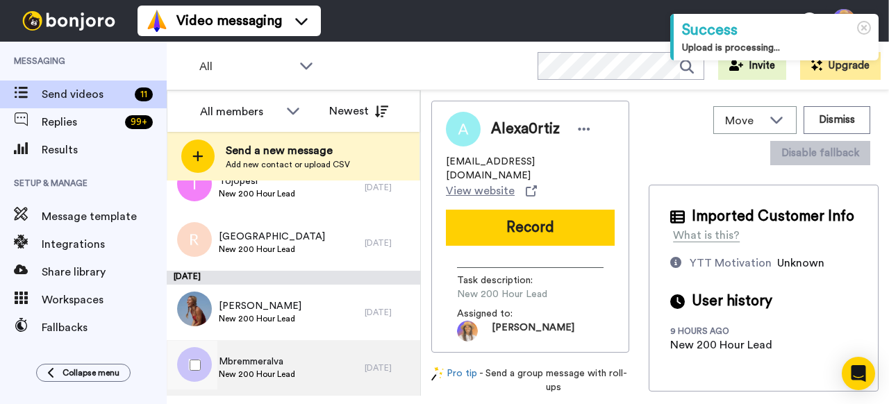
click at [294, 365] on div "Mbremmeralva New 200 Hour Lead" at bounding box center [266, 368] width 198 height 56
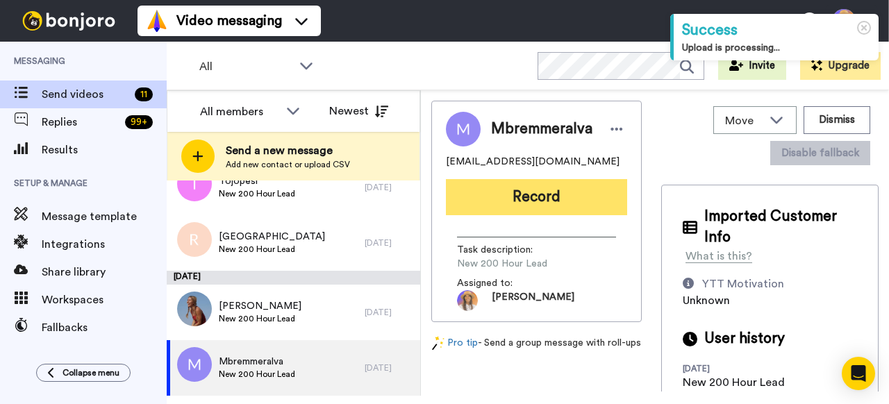
click at [540, 197] on button "Record" at bounding box center [536, 197] width 181 height 36
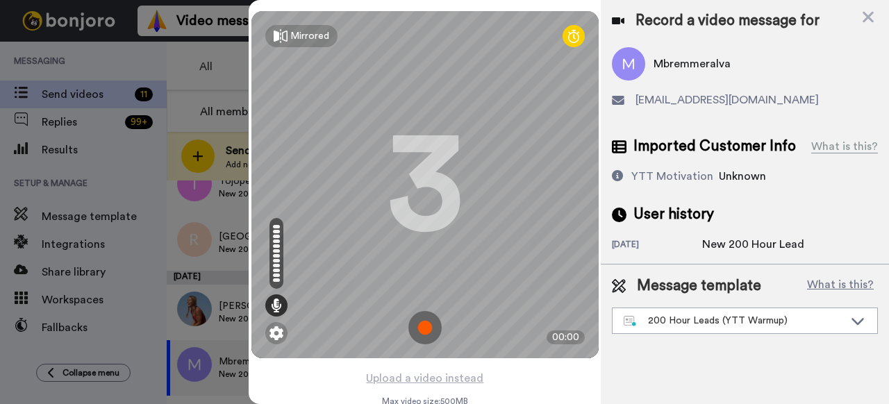
click at [426, 329] on img at bounding box center [424, 327] width 33 height 33
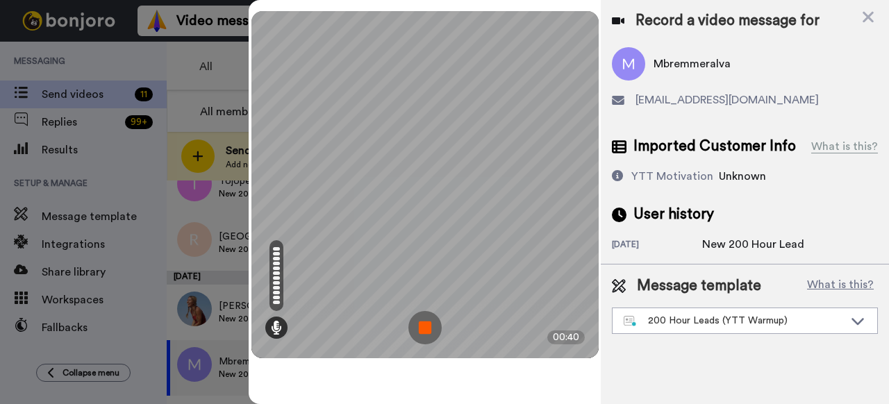
click at [426, 329] on img at bounding box center [424, 327] width 33 height 33
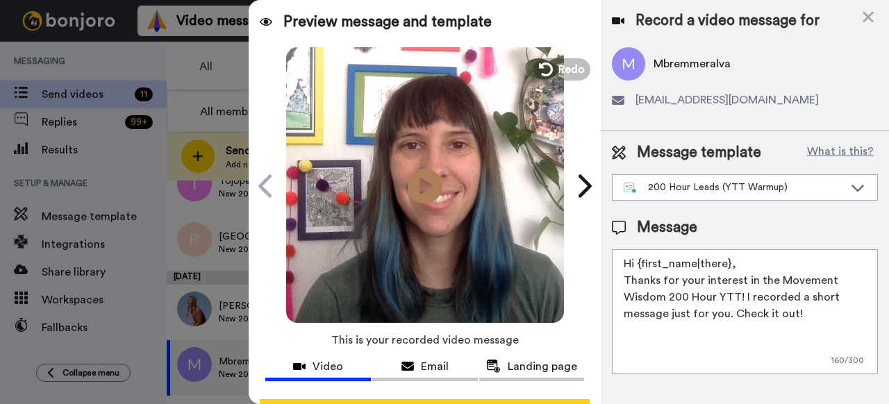
scroll to position [121, 0]
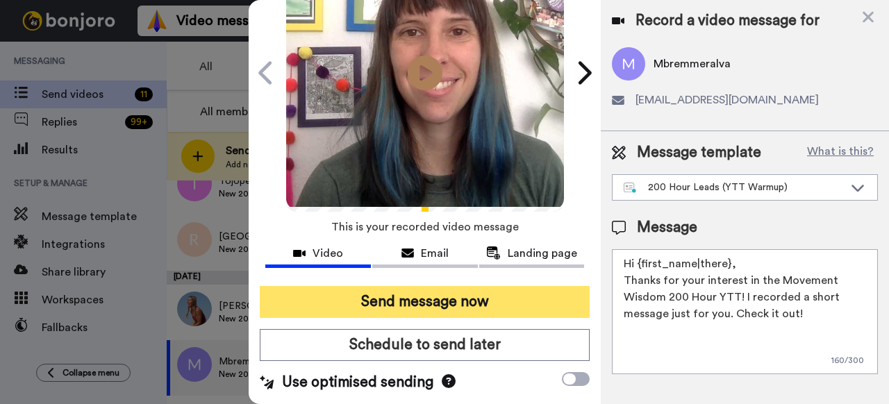
click at [389, 299] on button "Send message now" at bounding box center [425, 302] width 330 height 32
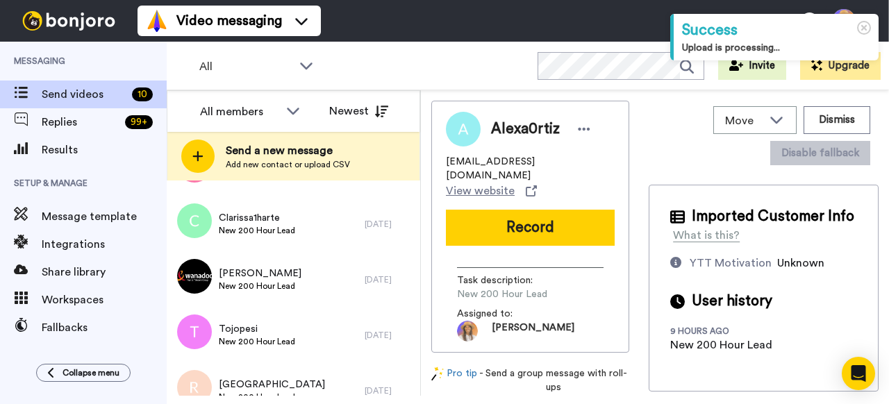
scroll to position [382, 0]
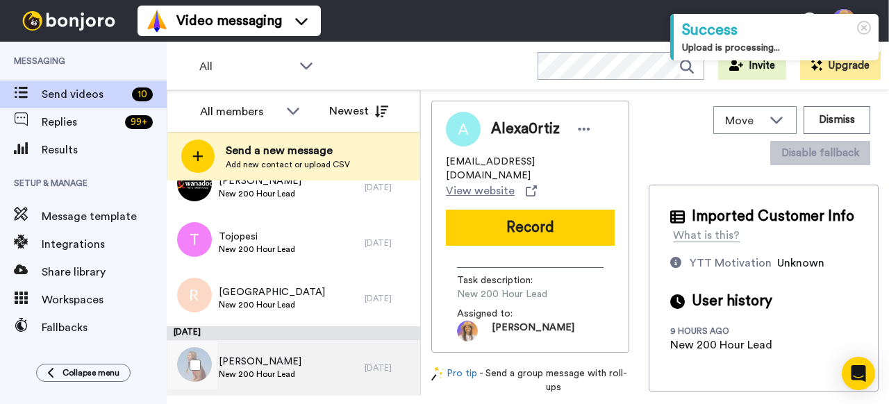
click at [304, 367] on div "[PERSON_NAME] New 200 Hour Lead" at bounding box center [266, 368] width 198 height 56
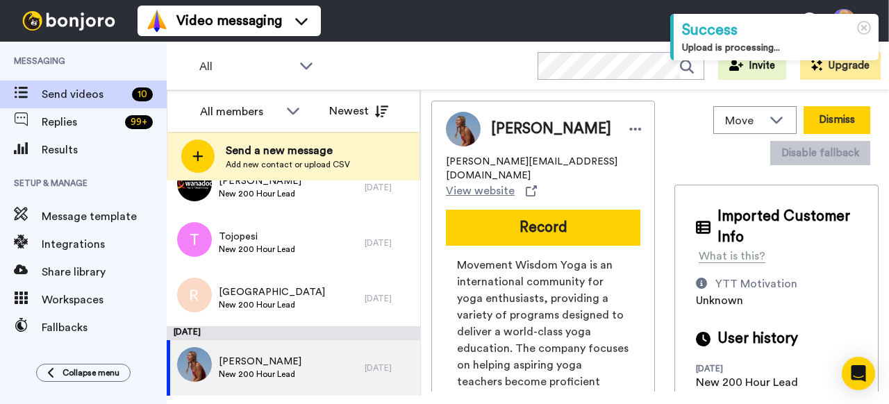
click at [839, 131] on button "Dismiss" at bounding box center [836, 120] width 67 height 28
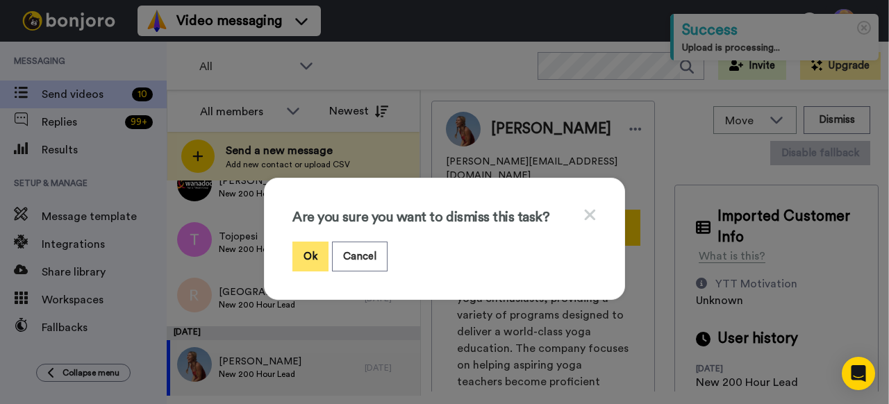
click at [319, 245] on button "Ok" at bounding box center [310, 257] width 36 height 30
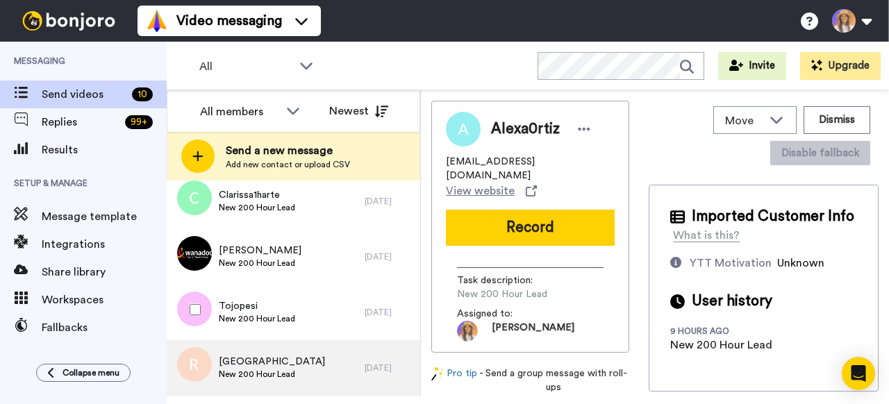
scroll to position [312, 0]
click at [285, 375] on span "New 200 Hour Lead" at bounding box center [272, 374] width 106 height 11
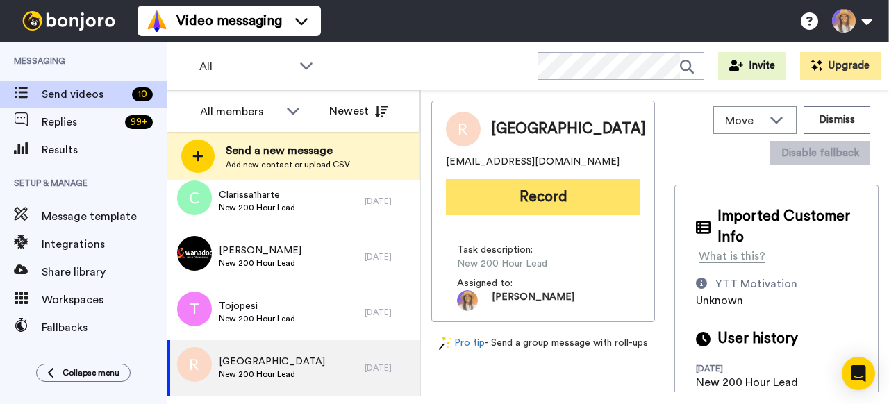
click at [543, 202] on button "Record" at bounding box center [543, 197] width 194 height 36
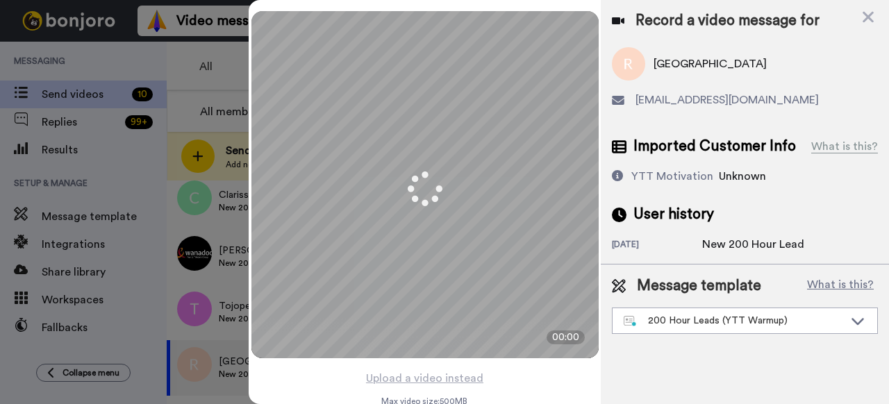
scroll to position [11, 0]
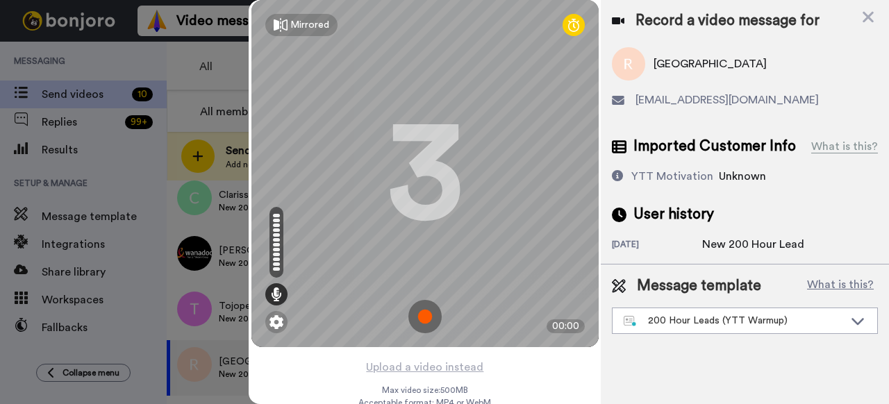
click at [427, 322] on img at bounding box center [424, 316] width 33 height 33
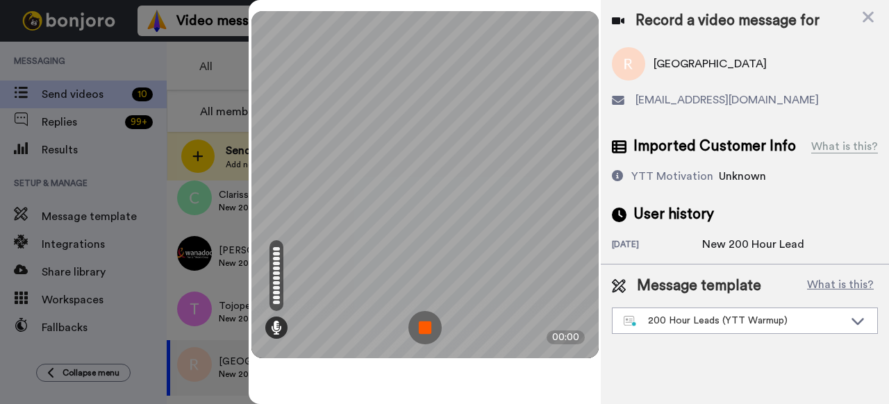
scroll to position [0, 0]
click at [423, 327] on img at bounding box center [424, 327] width 33 height 33
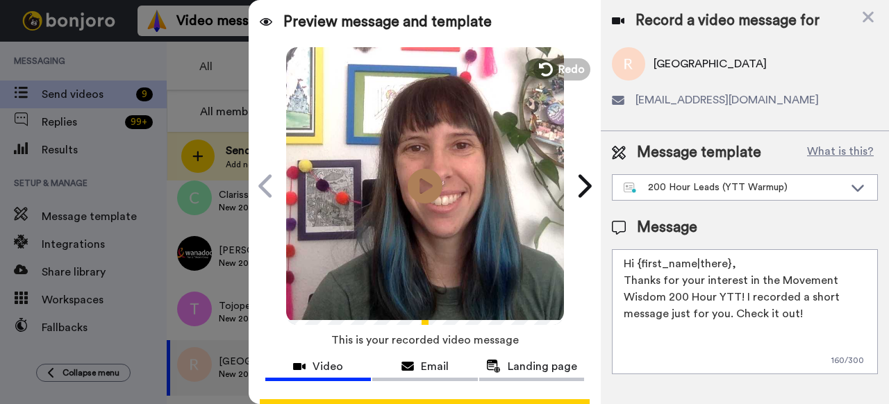
scroll to position [121, 0]
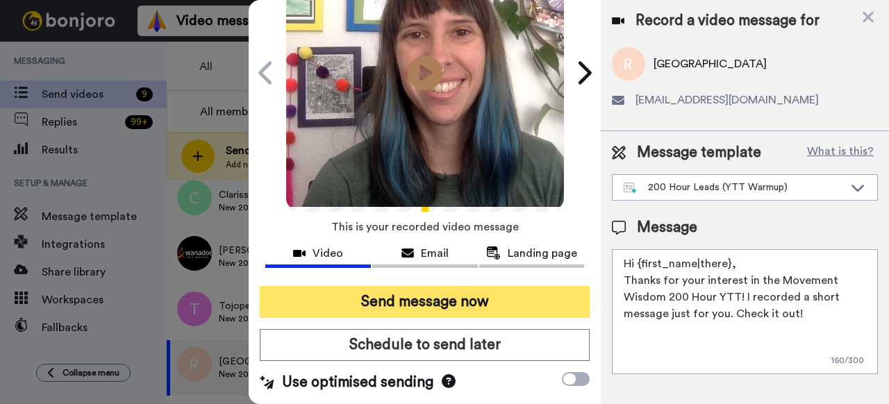
click at [416, 286] on button "Send message now" at bounding box center [425, 302] width 330 height 32
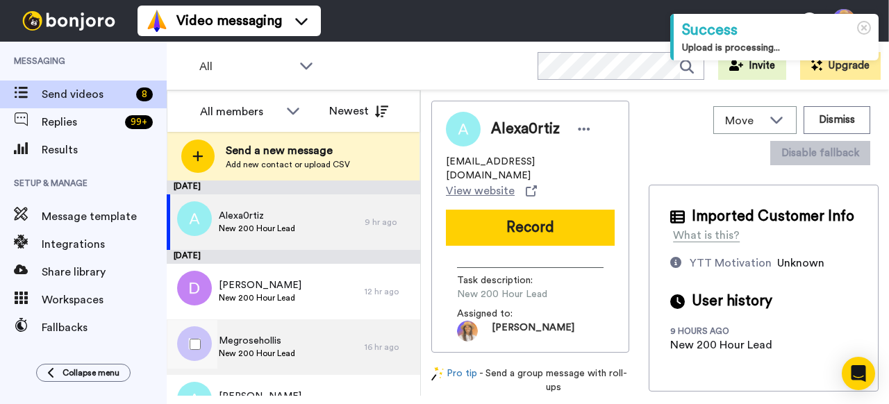
scroll to position [257, 0]
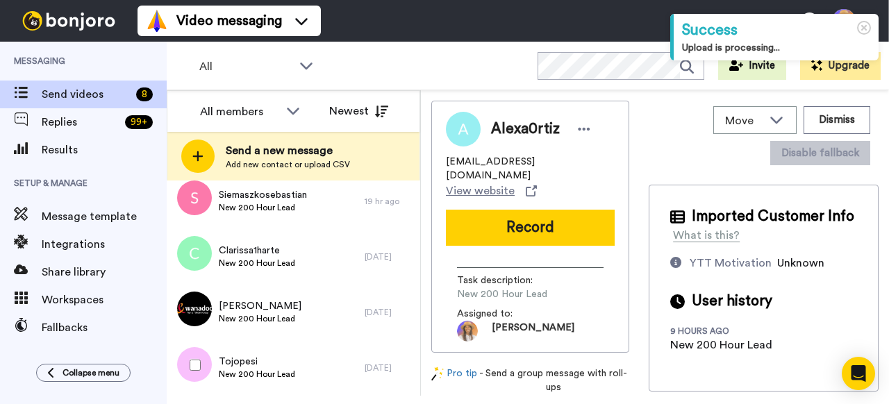
click at [291, 371] on span "New 200 Hour Lead" at bounding box center [257, 374] width 76 height 11
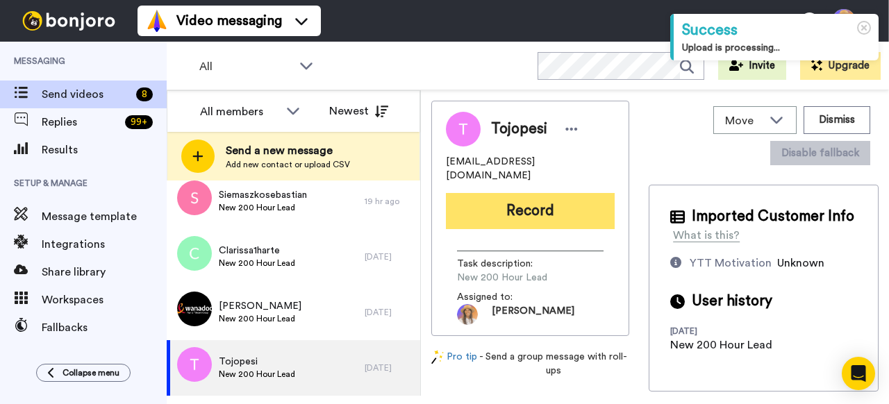
click at [524, 201] on button "Record" at bounding box center [530, 211] width 169 height 36
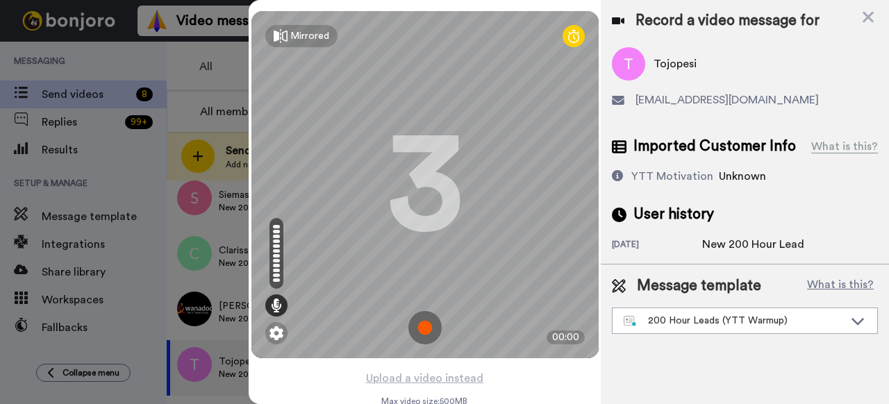
click at [421, 327] on img at bounding box center [424, 327] width 33 height 33
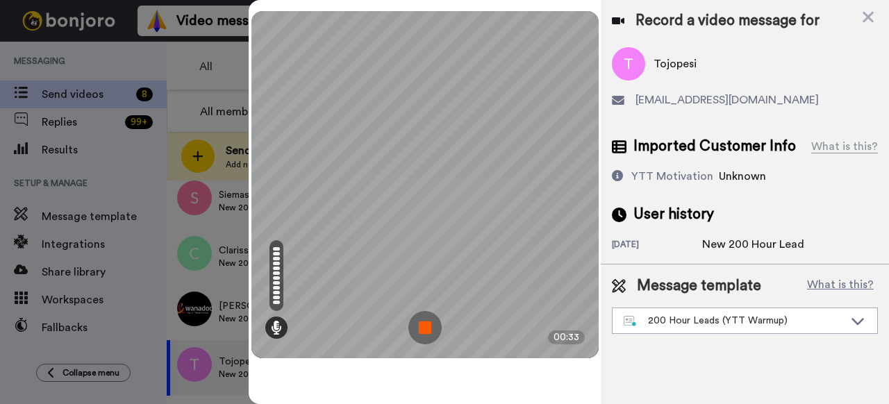
click at [438, 325] on img at bounding box center [424, 327] width 33 height 33
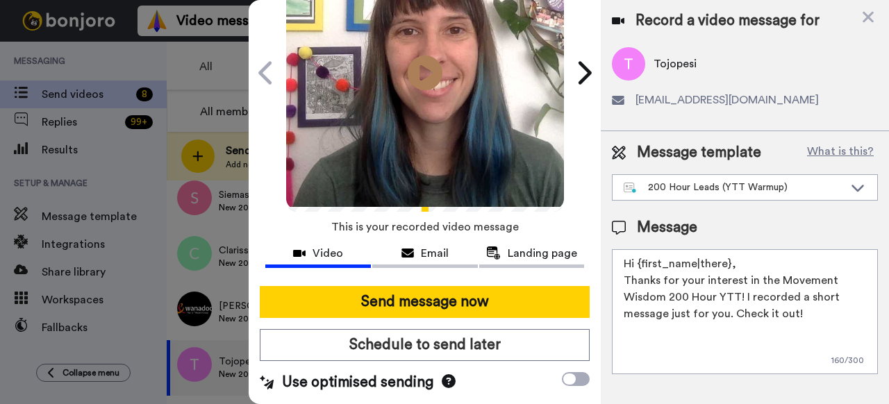
scroll to position [121, 0]
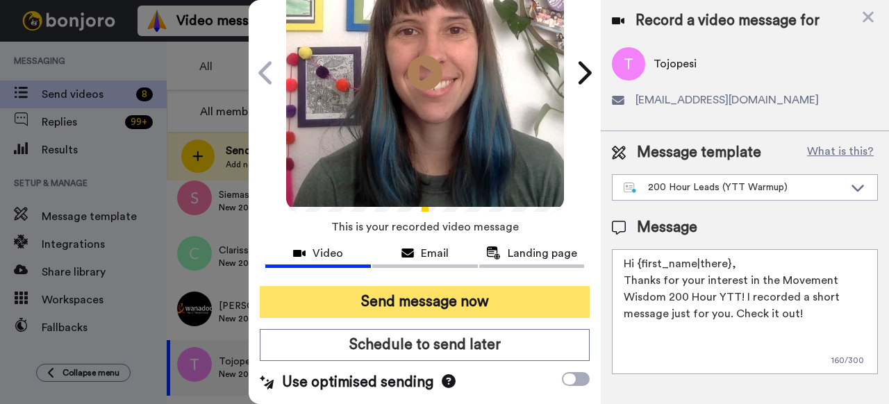
click at [453, 302] on button "Send message now" at bounding box center [425, 302] width 330 height 32
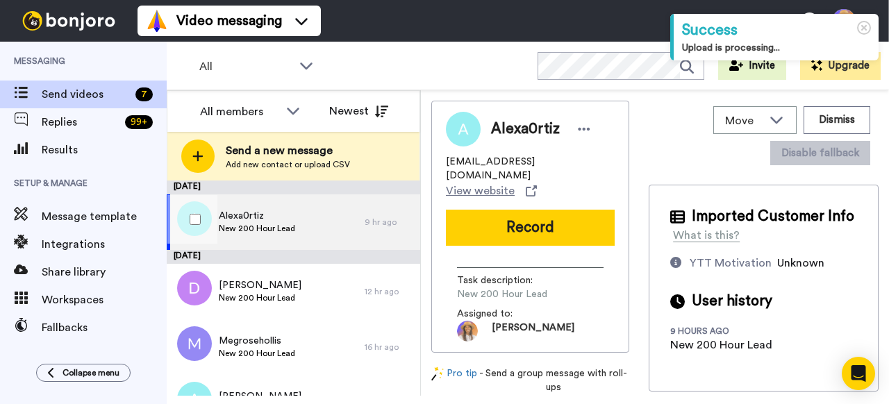
scroll to position [201, 0]
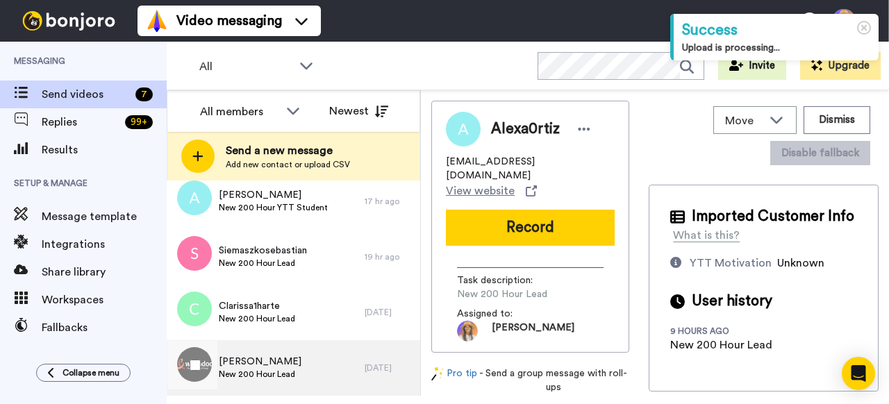
click at [319, 367] on div "[PERSON_NAME] New 200 Hour Lead" at bounding box center [266, 368] width 198 height 56
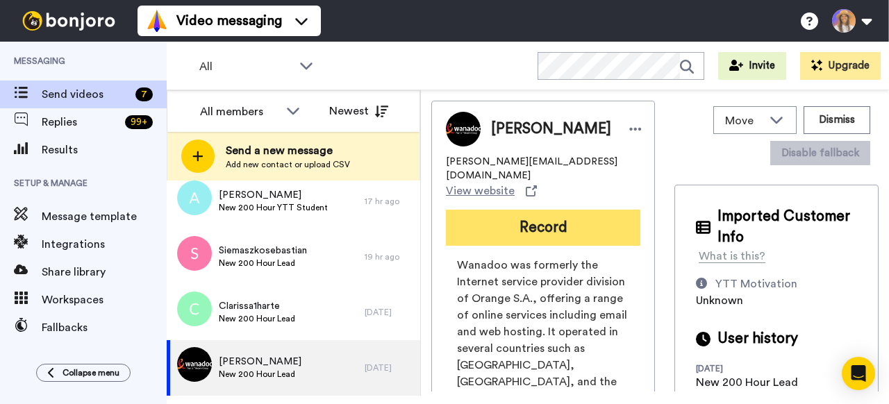
click at [527, 224] on button "Record" at bounding box center [543, 228] width 194 height 36
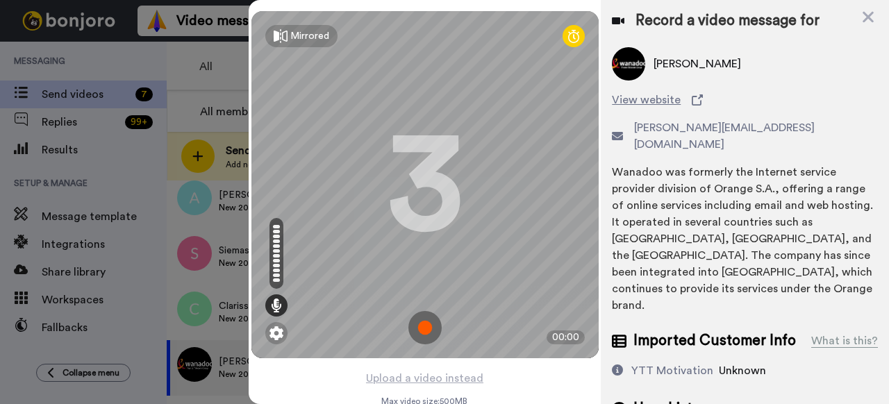
click at [426, 328] on img at bounding box center [424, 327] width 33 height 33
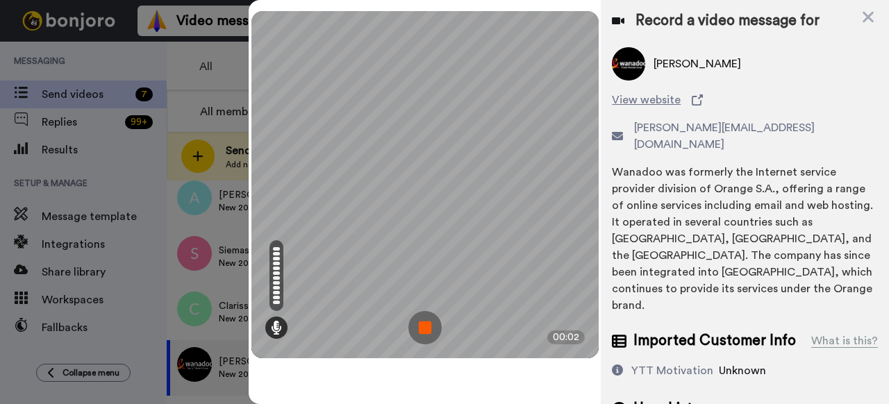
click at [426, 323] on img at bounding box center [424, 327] width 33 height 33
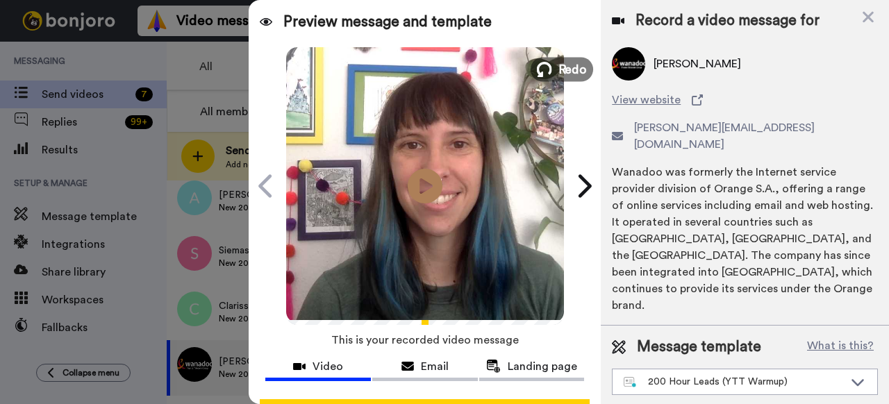
click at [559, 68] on span "Redo" at bounding box center [571, 69] width 29 height 18
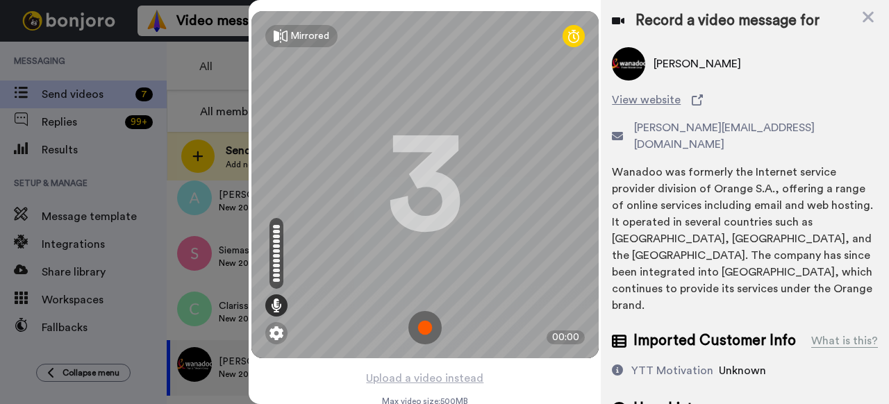
click at [425, 325] on img at bounding box center [424, 327] width 33 height 33
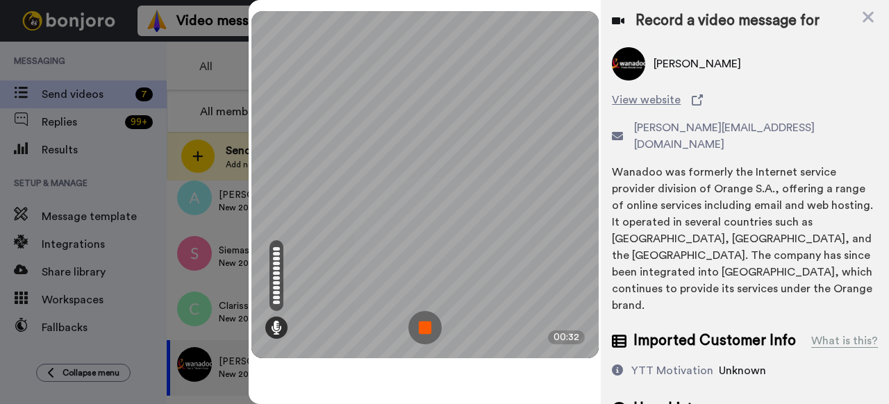
click at [419, 319] on img at bounding box center [424, 327] width 33 height 33
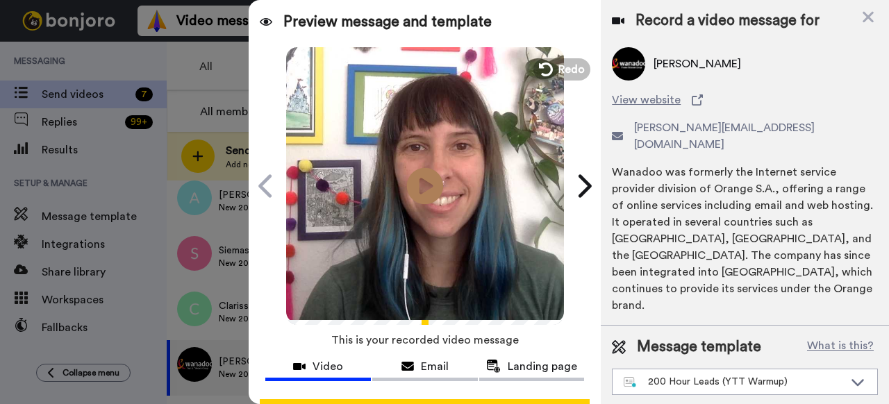
scroll to position [121, 0]
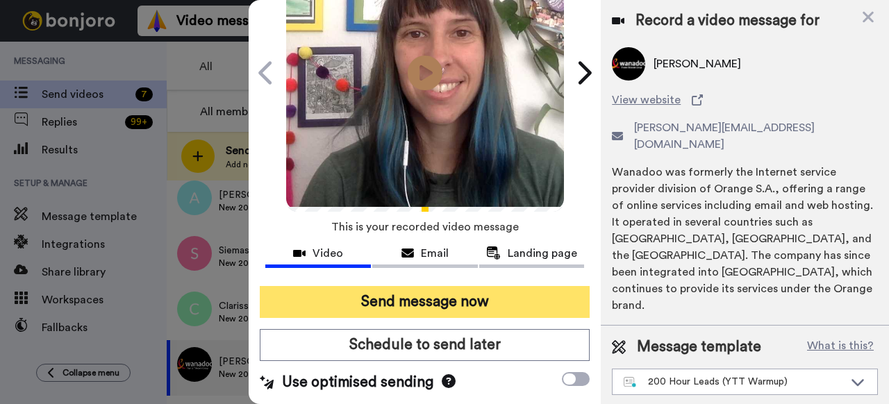
click at [426, 300] on button "Send message now" at bounding box center [425, 302] width 330 height 32
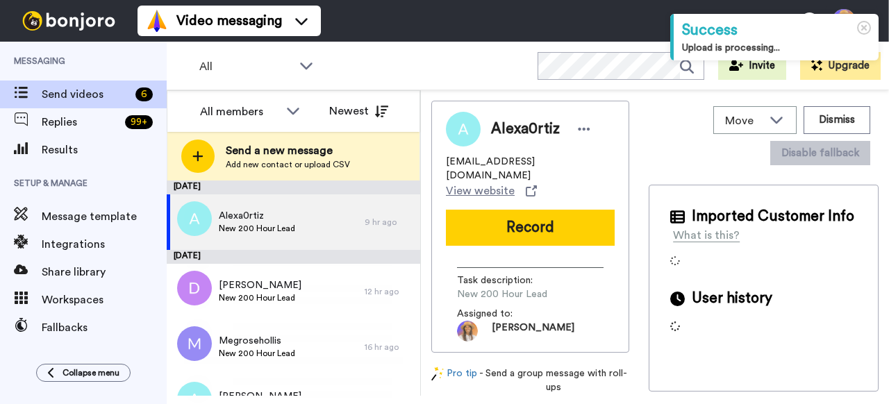
scroll to position [146, 0]
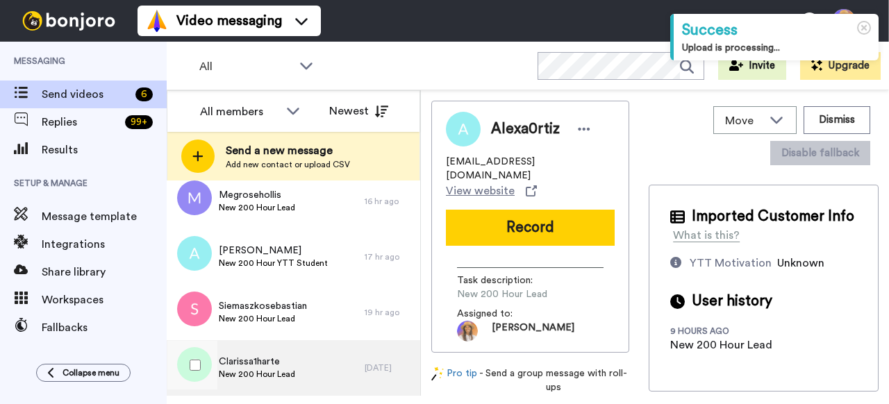
click at [296, 375] on div "Clarissa1harte New 200 Hour Lead" at bounding box center [266, 368] width 198 height 56
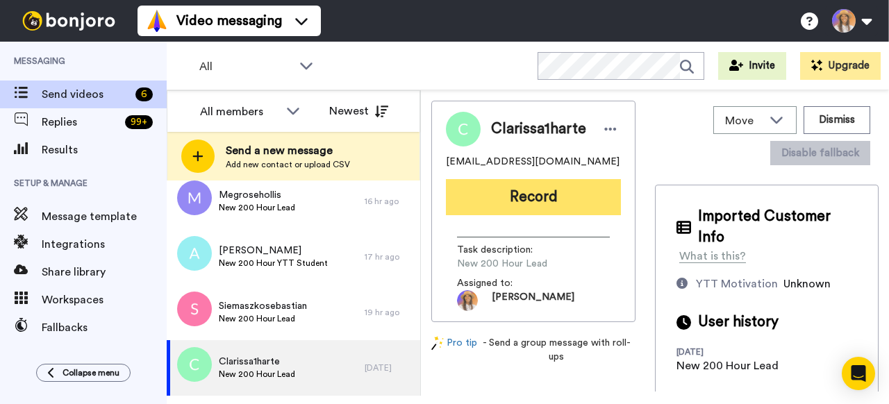
click at [541, 191] on button "Record" at bounding box center [533, 197] width 175 height 36
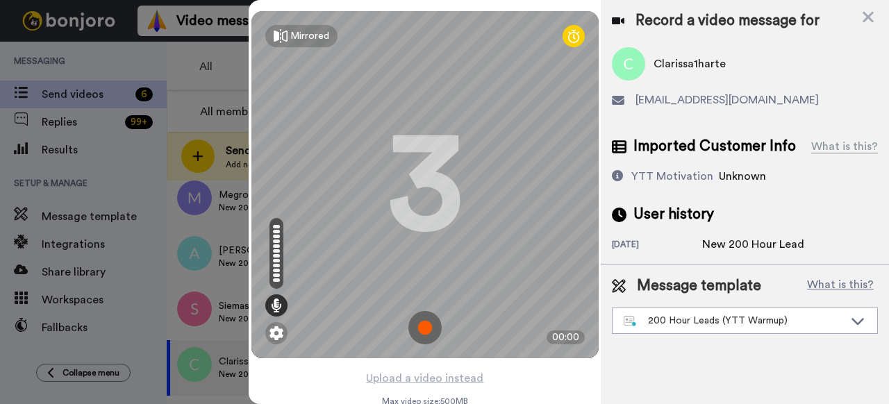
click at [426, 330] on img at bounding box center [424, 327] width 33 height 33
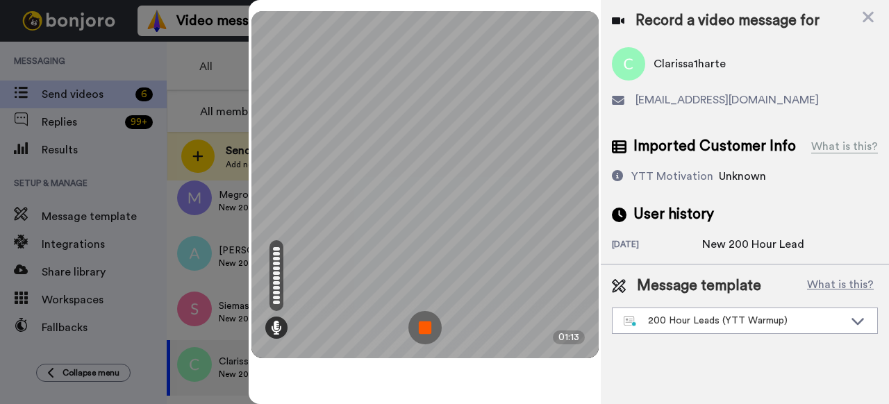
click at [420, 317] on img at bounding box center [424, 327] width 33 height 33
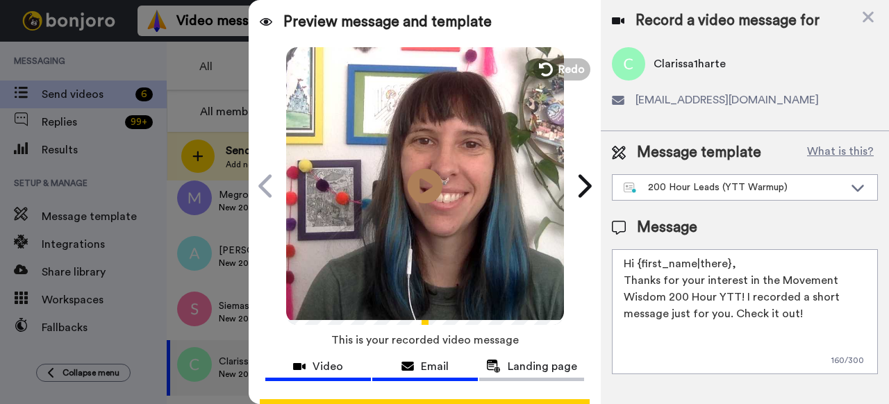
scroll to position [121, 0]
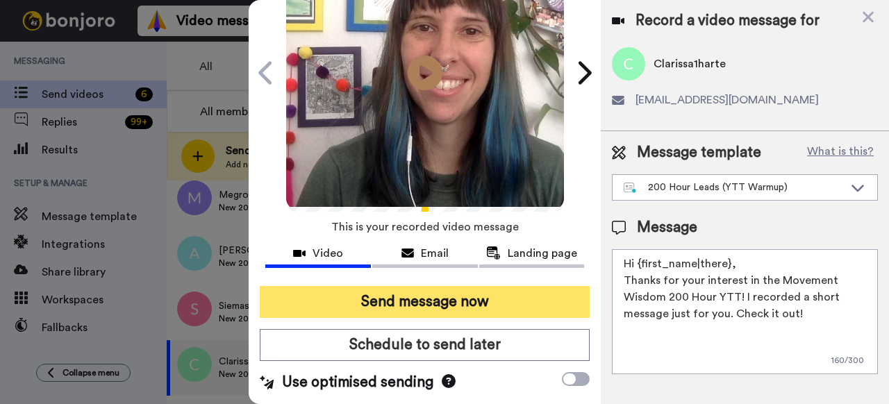
click at [455, 290] on button "Send message now" at bounding box center [425, 302] width 330 height 32
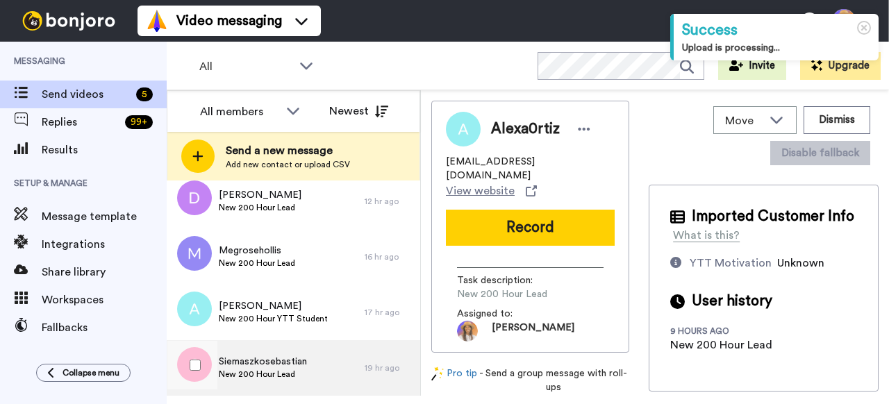
click at [300, 361] on span "Siemaszkosebastian" at bounding box center [263, 362] width 88 height 14
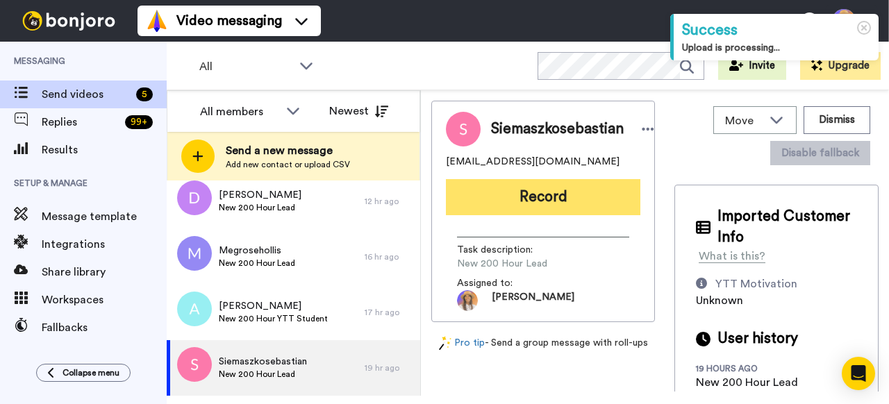
click at [575, 186] on button "Record" at bounding box center [543, 197] width 194 height 36
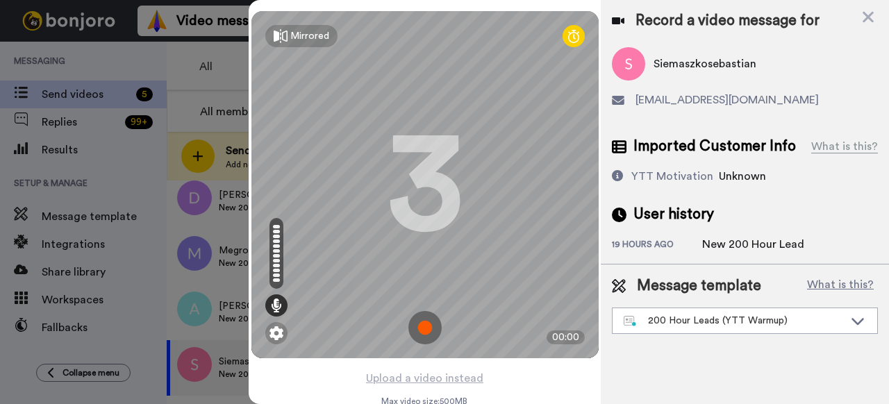
click at [423, 323] on img at bounding box center [424, 327] width 33 height 33
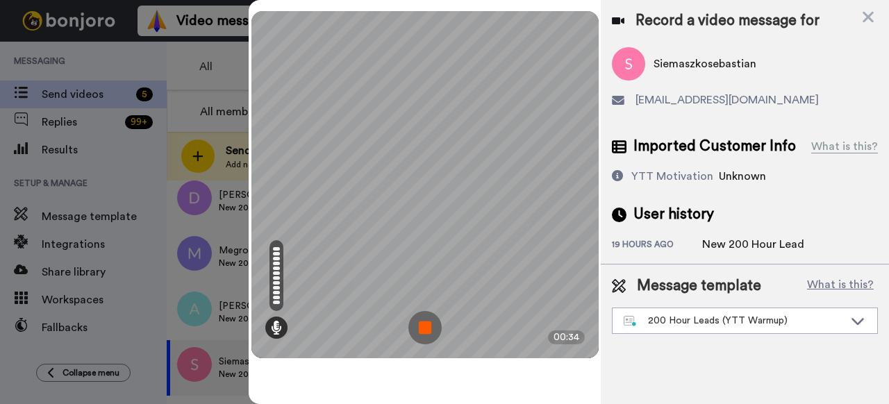
click at [423, 323] on img at bounding box center [424, 327] width 33 height 33
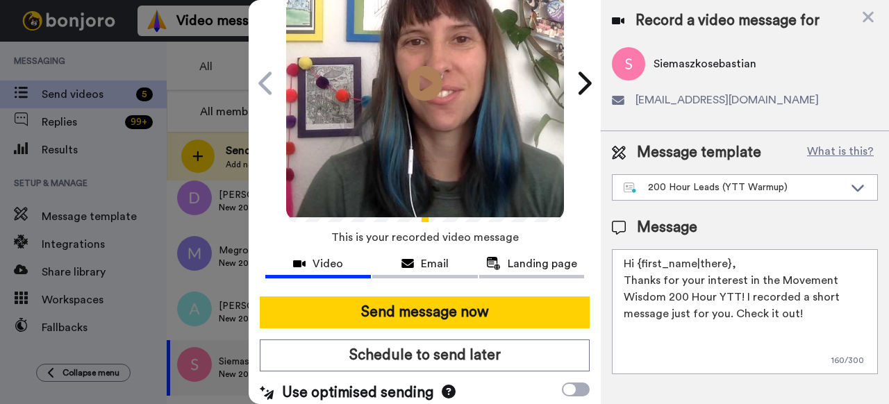
scroll to position [121, 0]
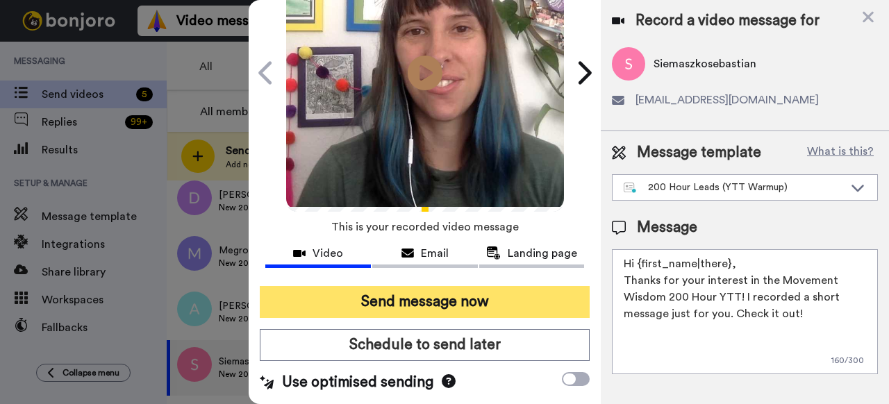
click at [425, 296] on button "Send message now" at bounding box center [425, 302] width 330 height 32
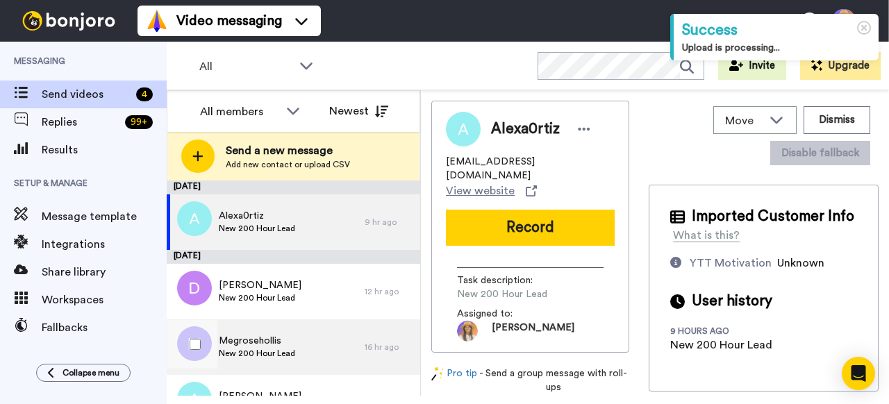
scroll to position [35, 0]
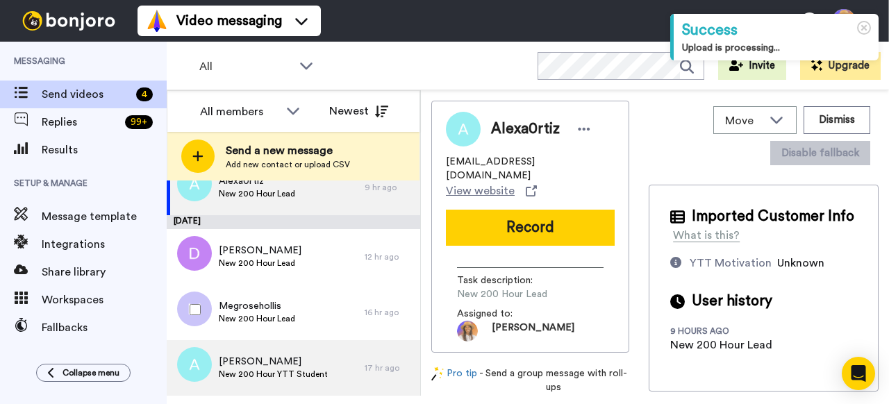
click at [312, 364] on span "Alex J Puma" at bounding box center [273, 362] width 109 height 14
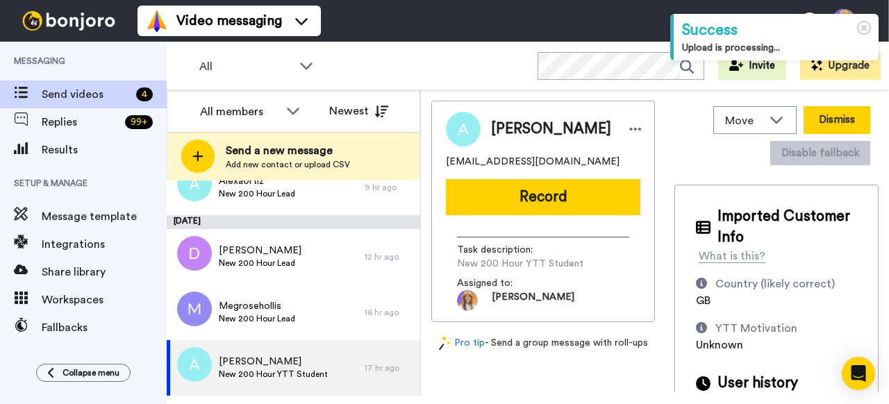
click at [815, 118] on button "Dismiss" at bounding box center [836, 120] width 67 height 28
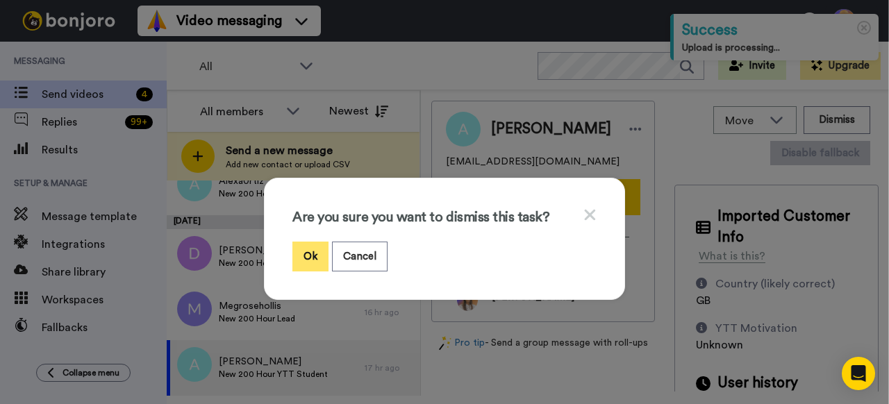
click at [310, 249] on button "Ok" at bounding box center [310, 257] width 36 height 30
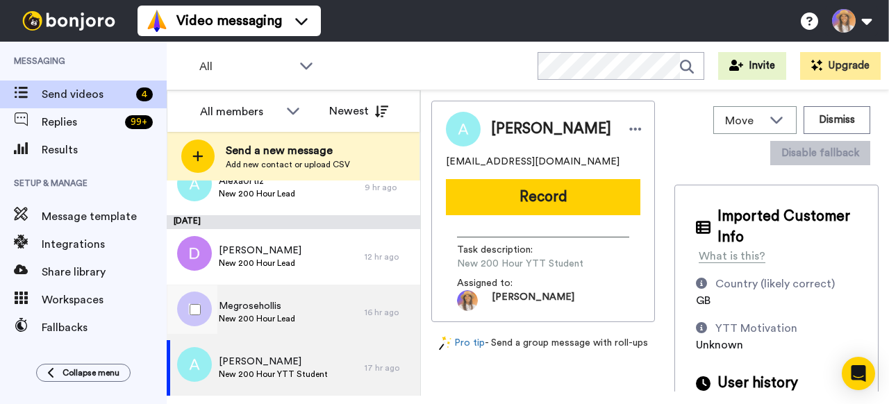
click at [304, 306] on div "October 13 Alexa0rtiz New 200 Hour Lead 9 hr ago October 12 Doland Chelsea New …" at bounding box center [293, 271] width 253 height 250
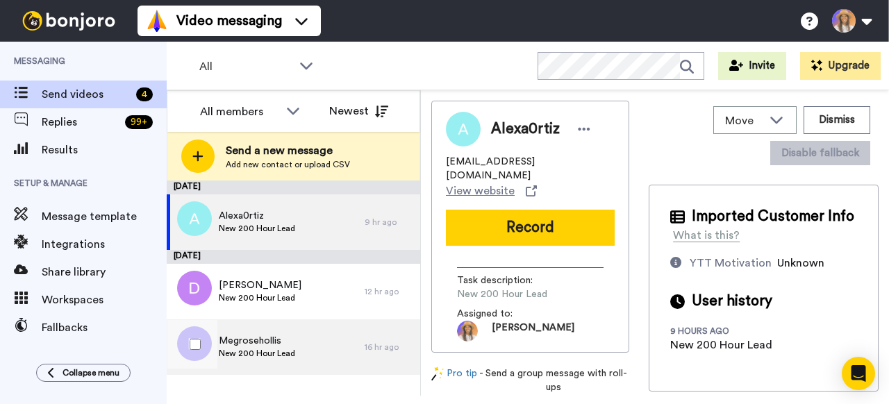
click at [328, 337] on div "Megrosehollis New 200 Hour Lead" at bounding box center [266, 347] width 198 height 56
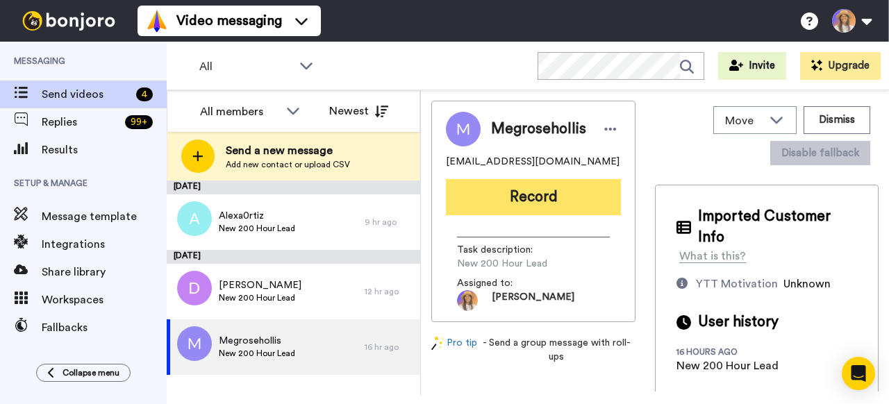
click at [541, 195] on button "Record" at bounding box center [533, 197] width 175 height 36
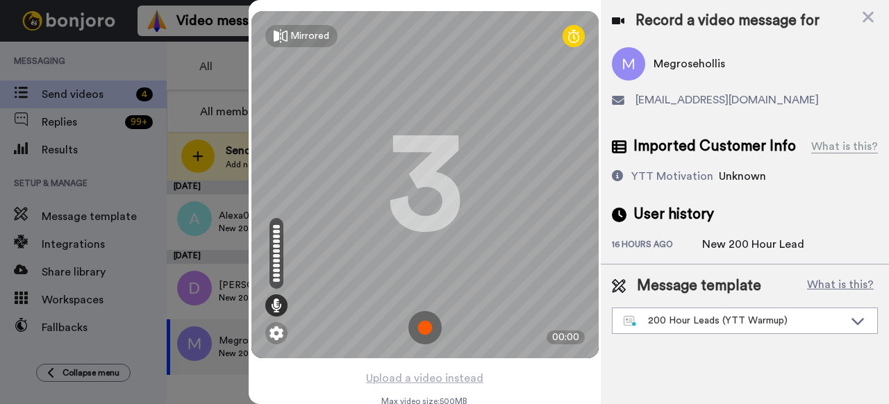
click at [423, 325] on img at bounding box center [424, 327] width 33 height 33
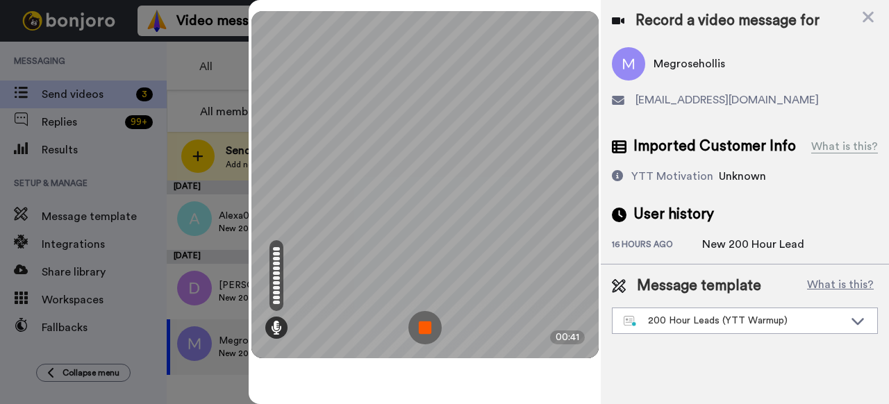
click at [427, 321] on img at bounding box center [424, 327] width 33 height 33
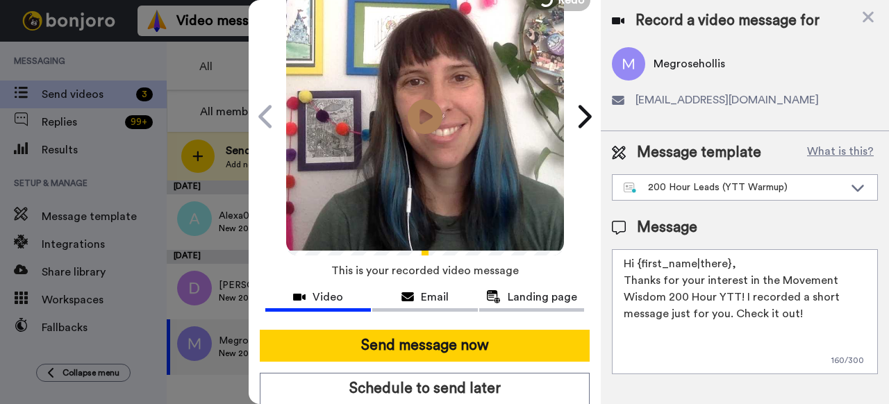
scroll to position [121, 0]
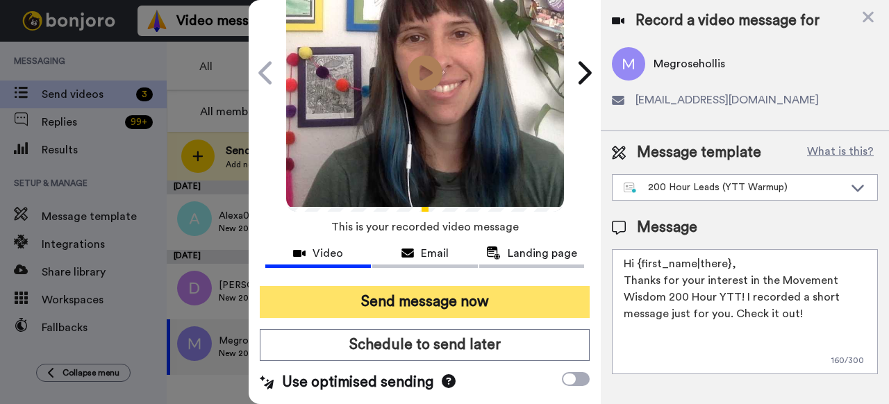
click at [370, 298] on button "Send message now" at bounding box center [425, 302] width 330 height 32
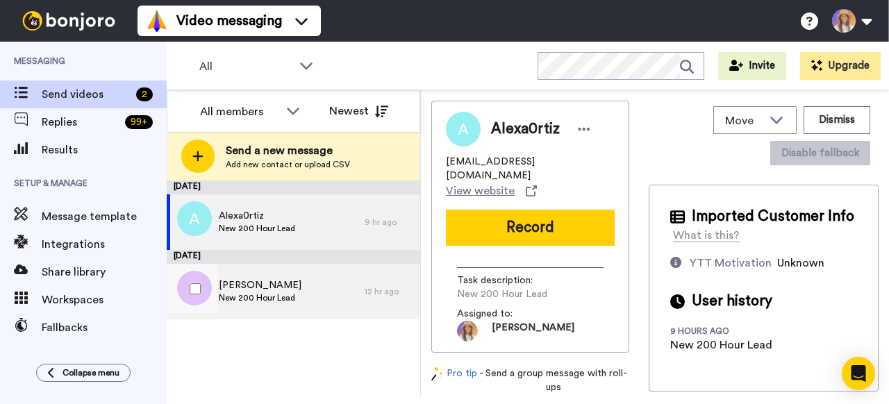
click at [314, 314] on div "[PERSON_NAME] New 200 Hour Lead" at bounding box center [266, 292] width 198 height 56
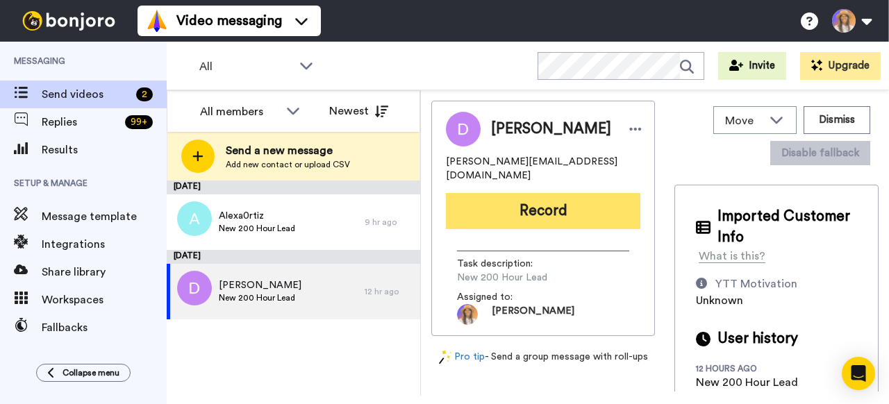
click at [541, 199] on button "Record" at bounding box center [543, 211] width 194 height 36
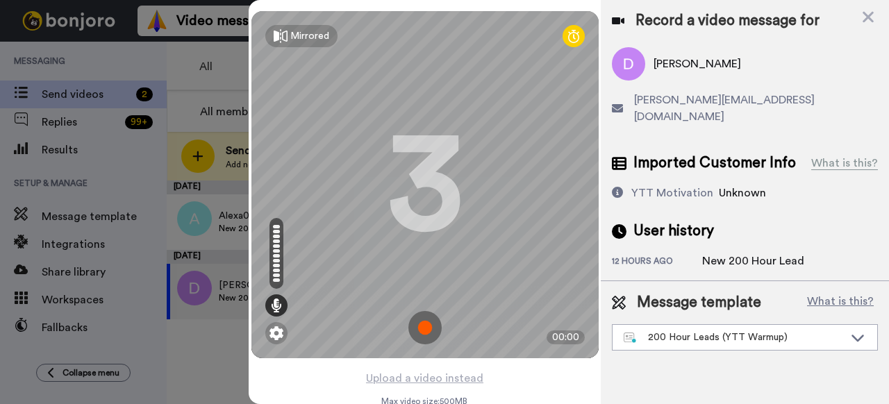
click at [426, 328] on img at bounding box center [424, 327] width 33 height 33
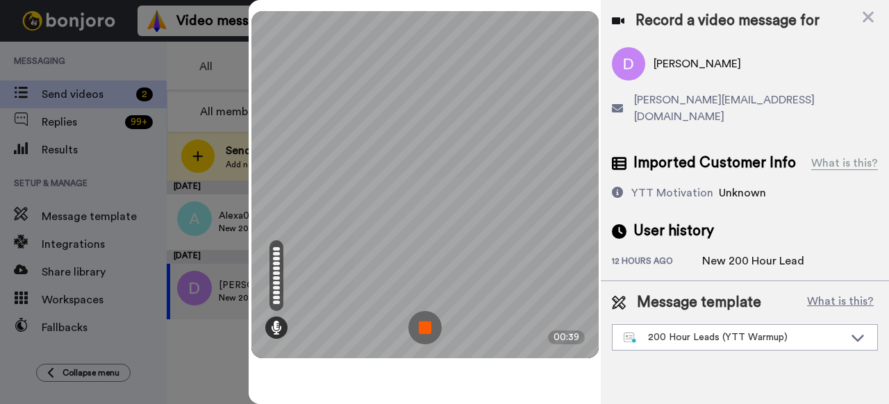
click at [421, 330] on img at bounding box center [424, 327] width 33 height 33
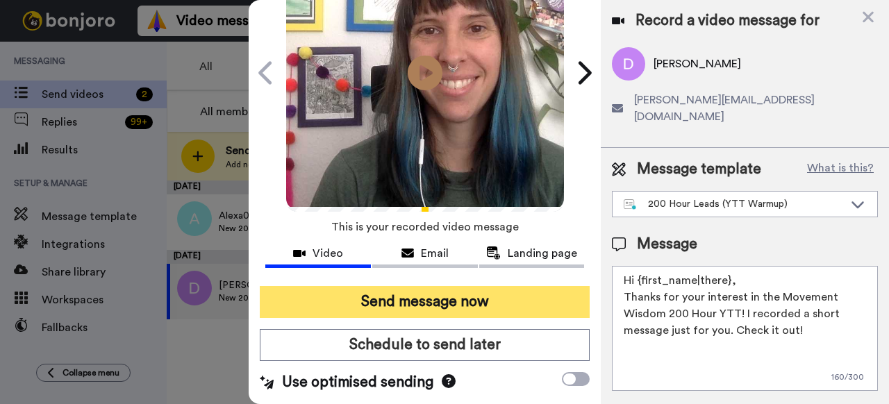
scroll to position [114, 0]
click at [426, 303] on button "Send message now" at bounding box center [425, 302] width 330 height 32
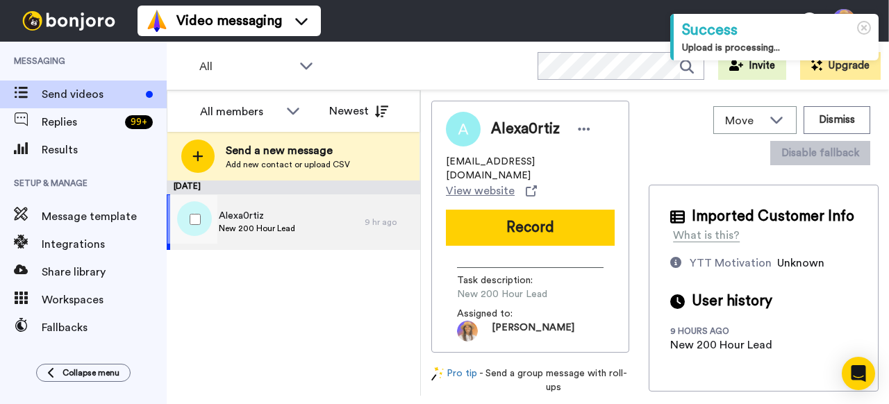
click at [317, 230] on div "Alexa0rtiz New 200 Hour Lead" at bounding box center [266, 222] width 198 height 56
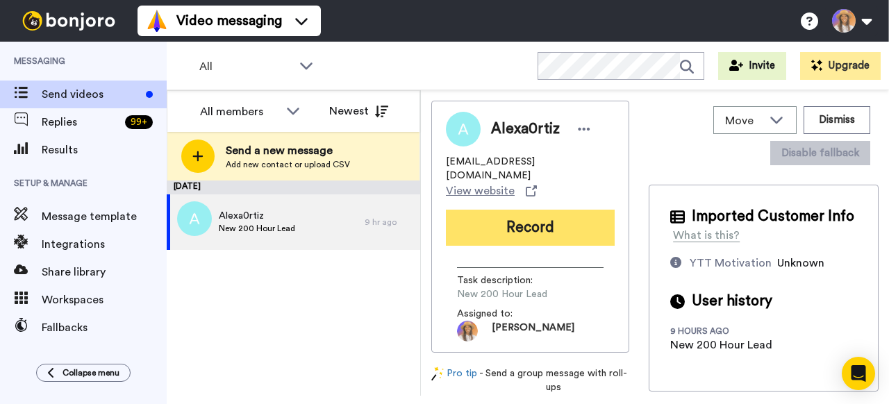
click at [548, 210] on button "Record" at bounding box center [530, 228] width 169 height 36
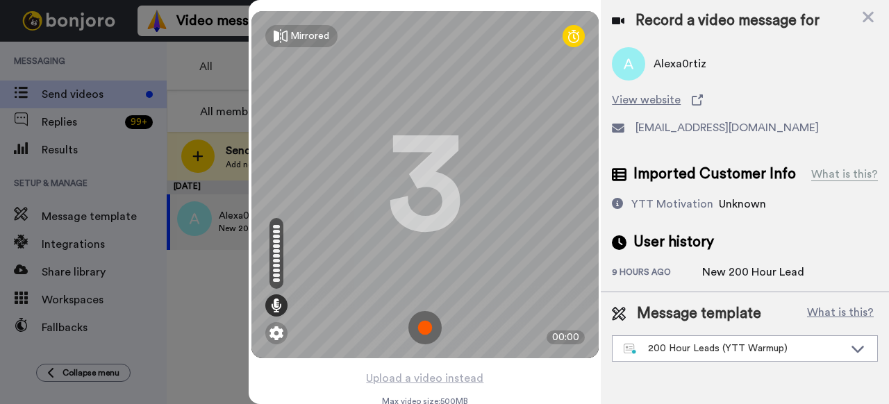
click at [423, 330] on img at bounding box center [424, 327] width 33 height 33
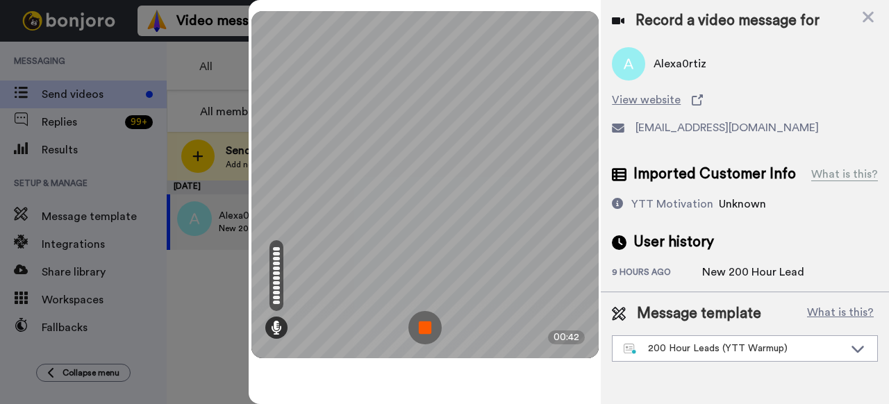
click at [423, 323] on img at bounding box center [424, 327] width 33 height 33
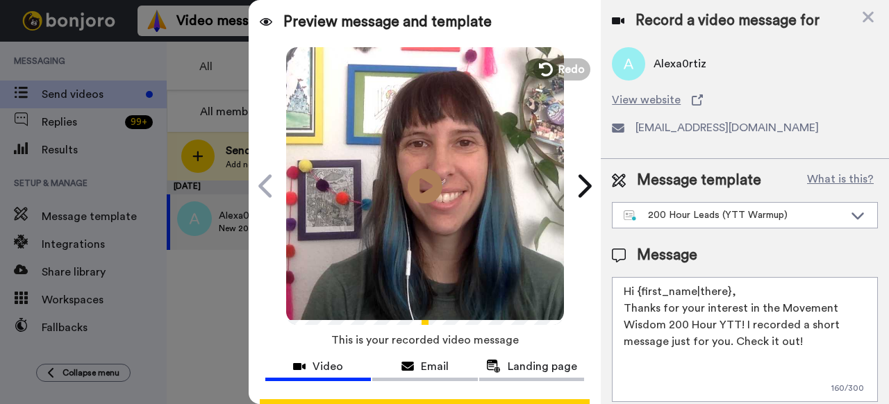
scroll to position [121, 0]
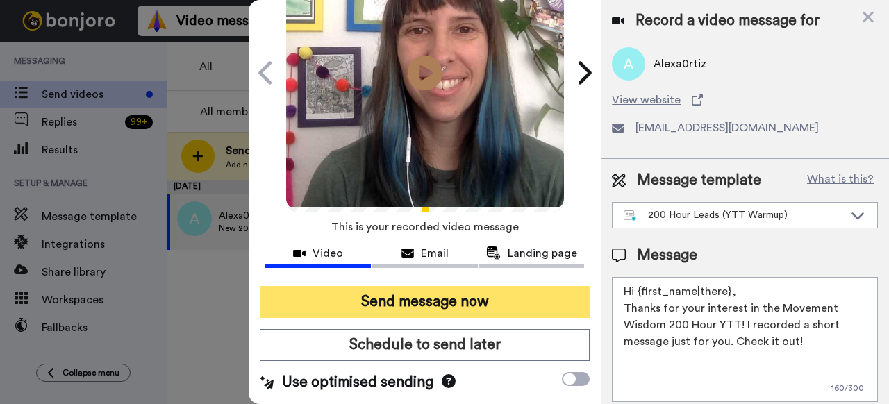
click at [372, 301] on button "Send message now" at bounding box center [425, 302] width 330 height 32
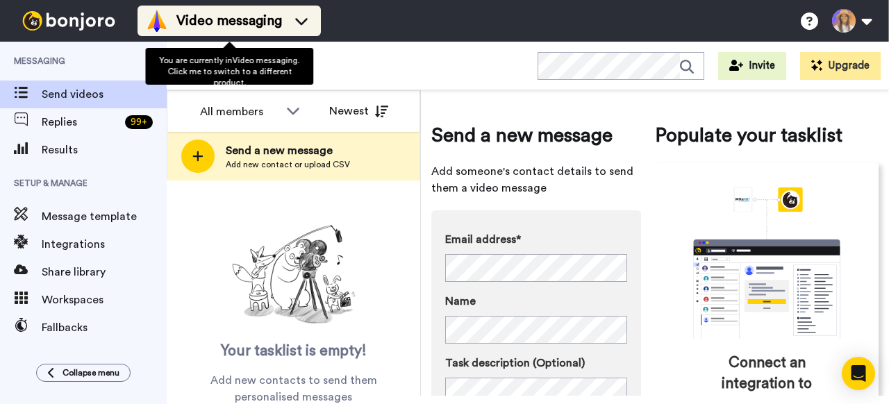
click at [303, 25] on icon at bounding box center [301, 21] width 22 height 14
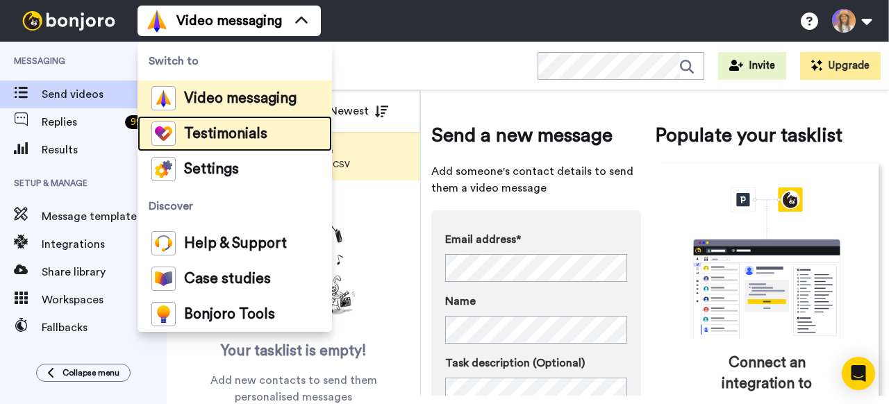
click at [283, 139] on li "Testimonials" at bounding box center [234, 133] width 194 height 35
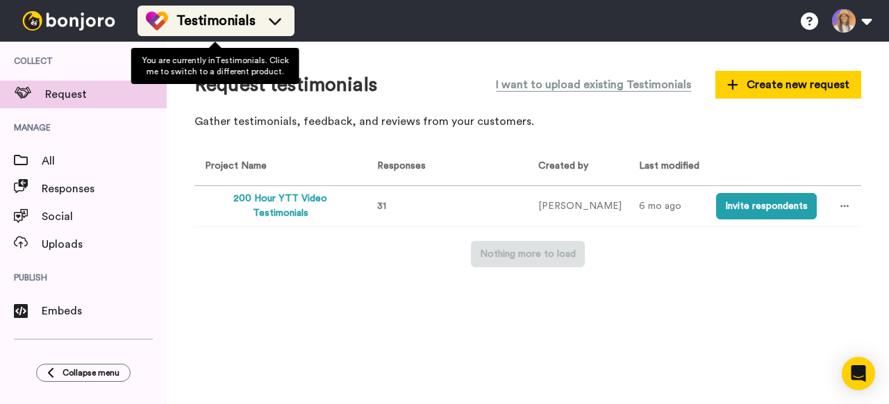
click at [185, 22] on span "Testimonials" at bounding box center [215, 20] width 79 height 19
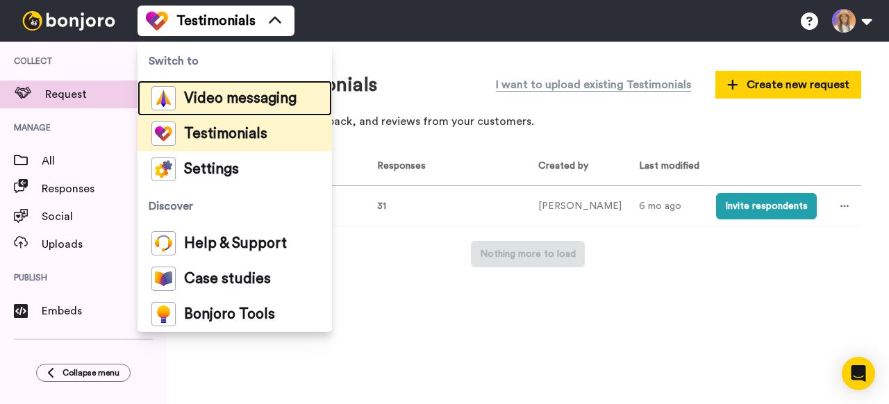
click at [210, 96] on span "Video messaging" at bounding box center [240, 99] width 112 height 14
